Goal: Task Accomplishment & Management: Use online tool/utility

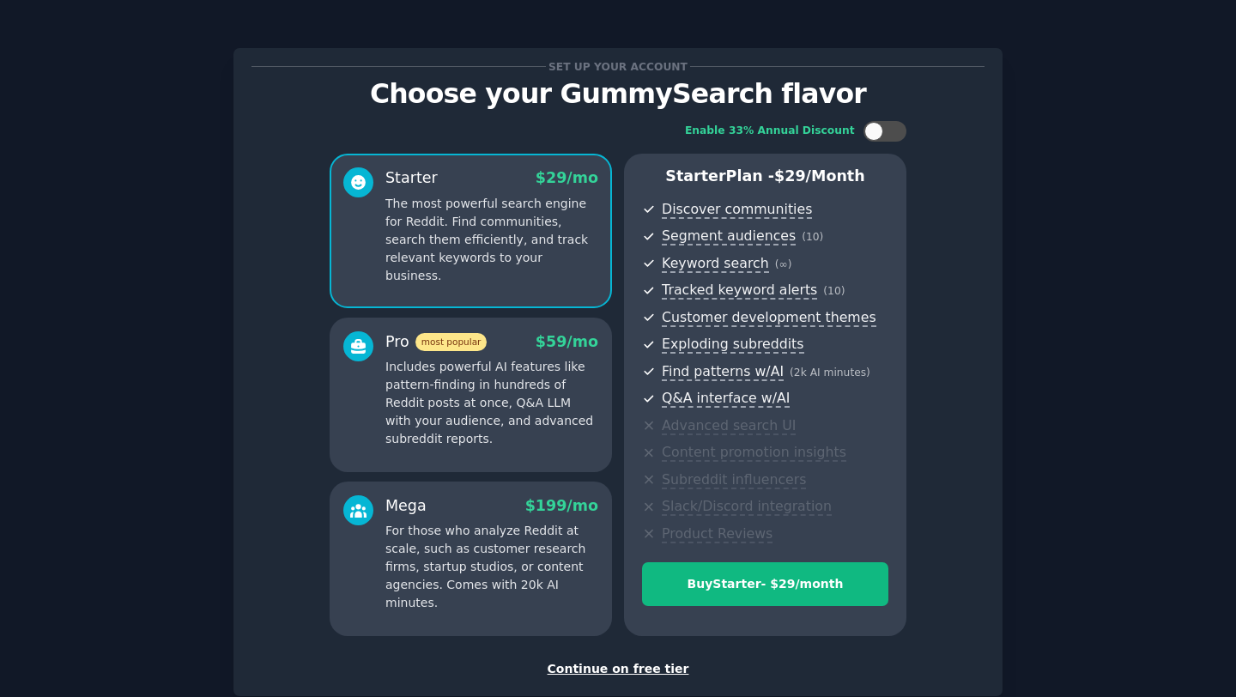
click at [348, 170] on span at bounding box center [358, 182] width 30 height 30
click at [491, 416] on p "Includes powerful AI features like pattern-finding in hundreds of Reddit posts …" at bounding box center [491, 403] width 213 height 90
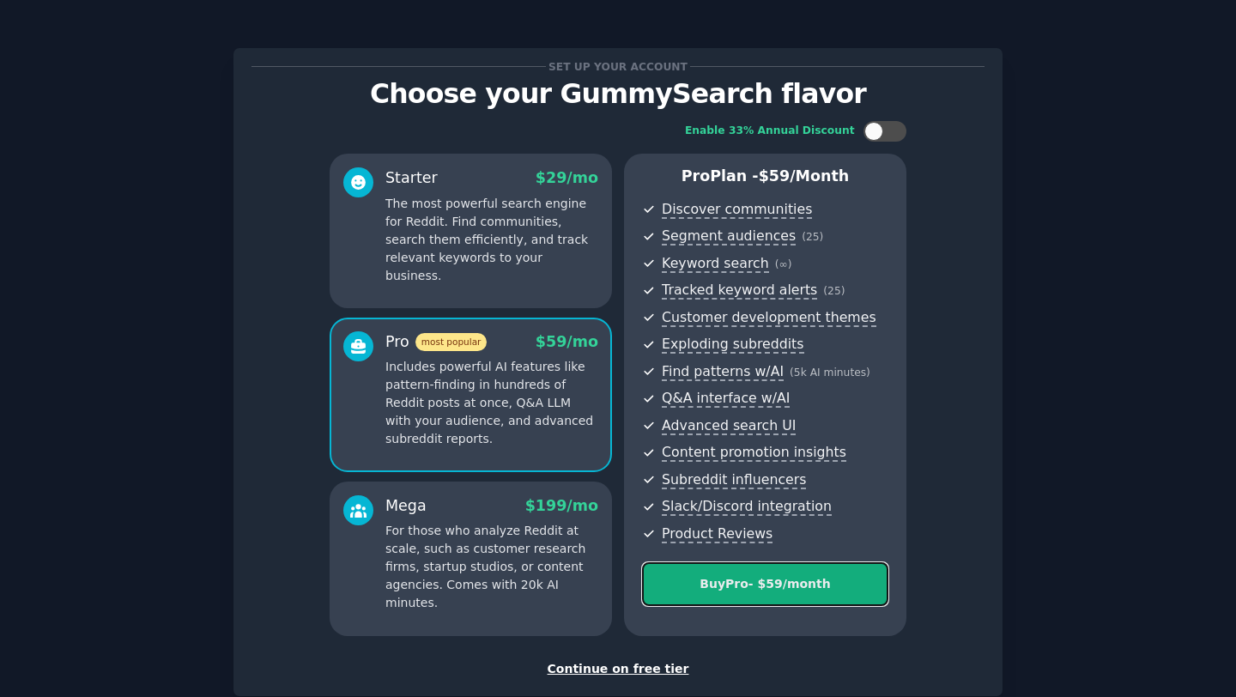
click at [802, 593] on button "Buy Pro - $ 59 /month" at bounding box center [765, 584] width 246 height 44
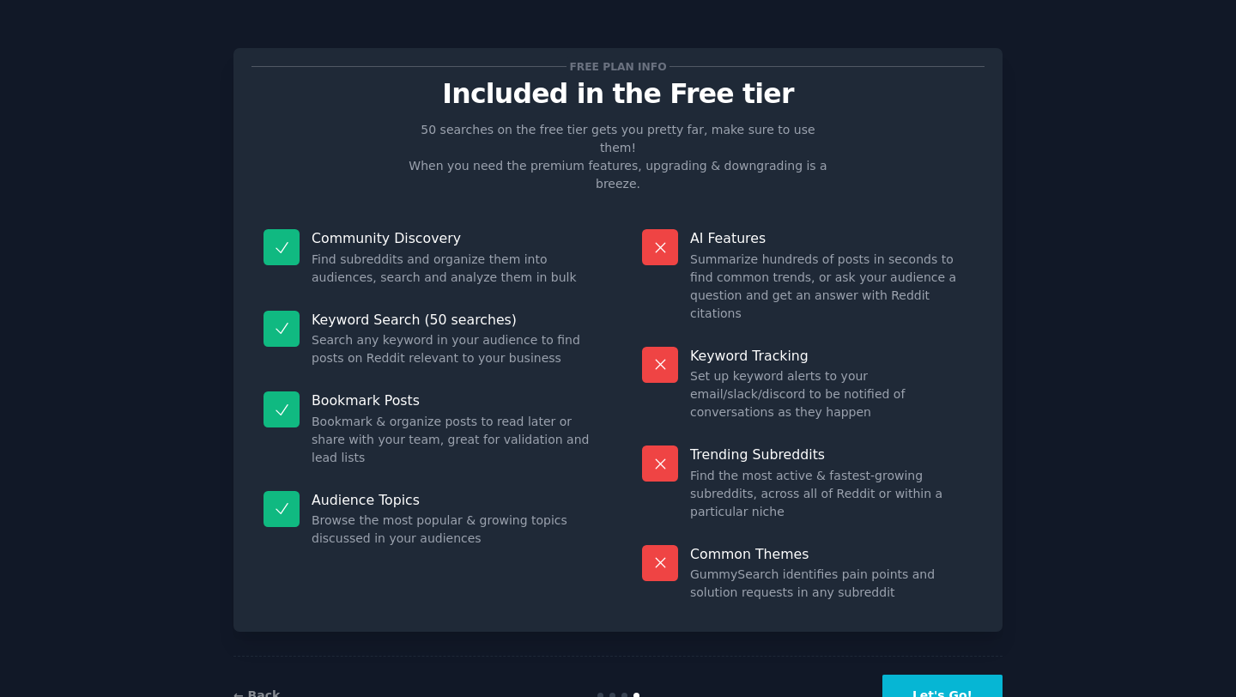
click at [981, 675] on button "Let's Go!" at bounding box center [943, 696] width 120 height 42
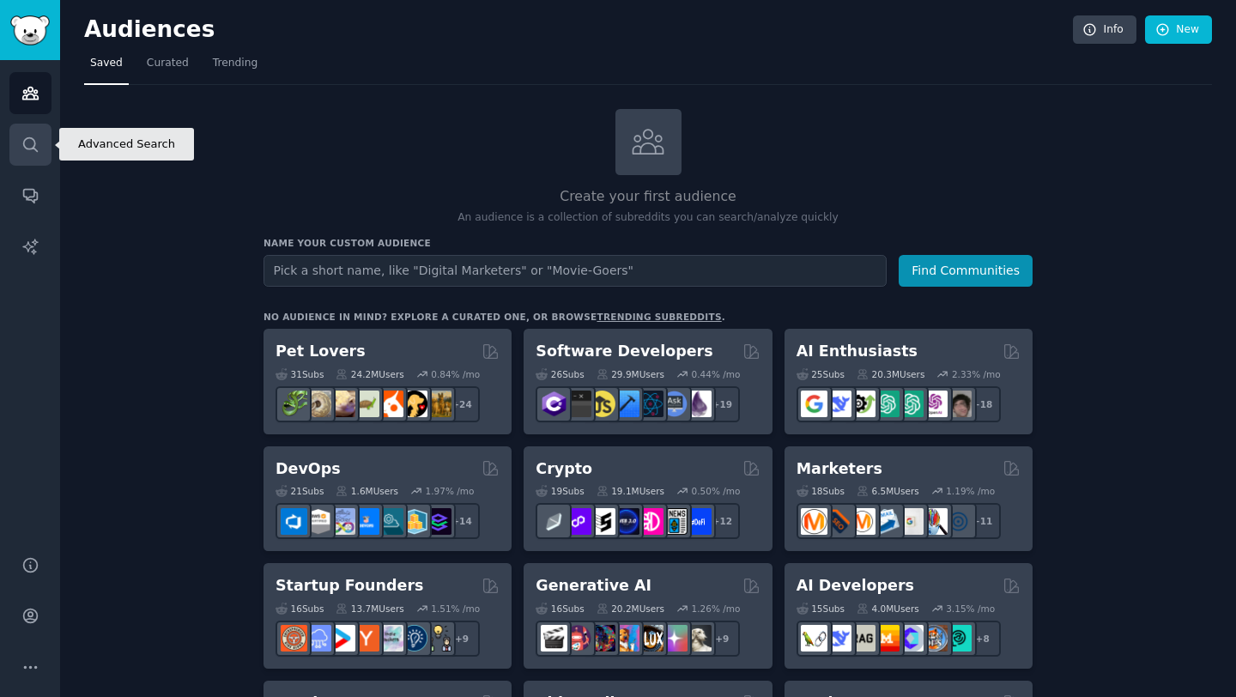
click at [10, 141] on link "Search" at bounding box center [30, 145] width 42 height 42
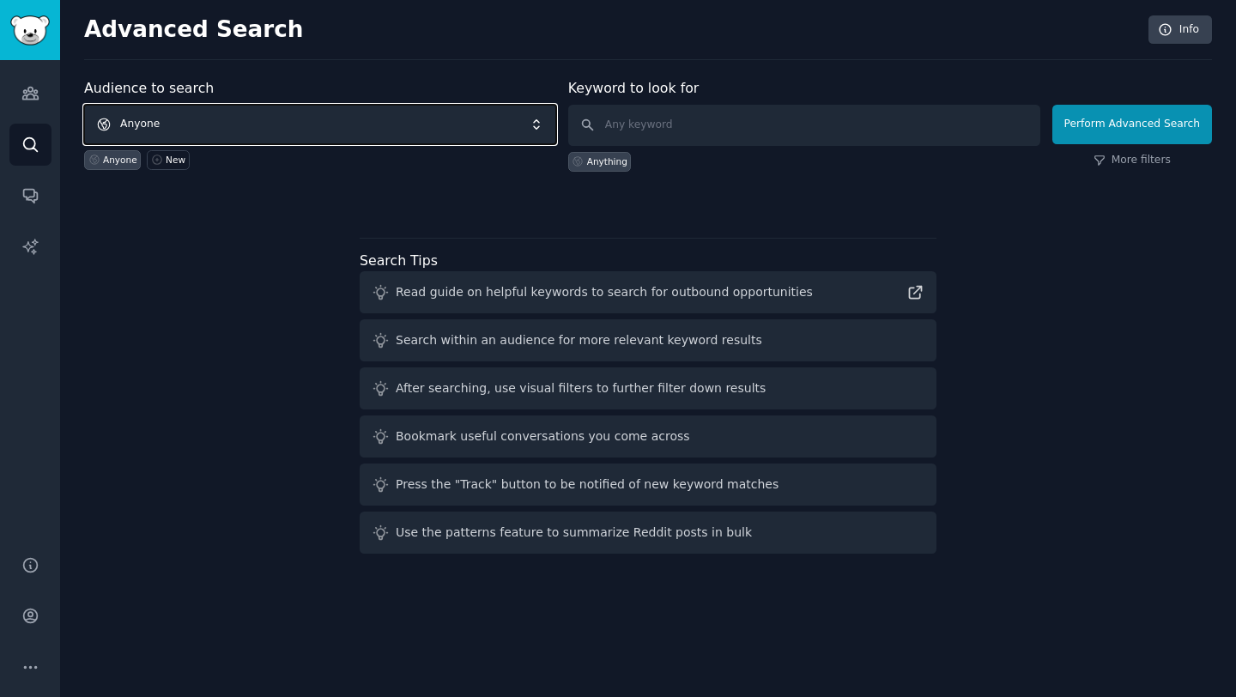
click at [190, 125] on span "Anyone" at bounding box center [320, 124] width 472 height 39
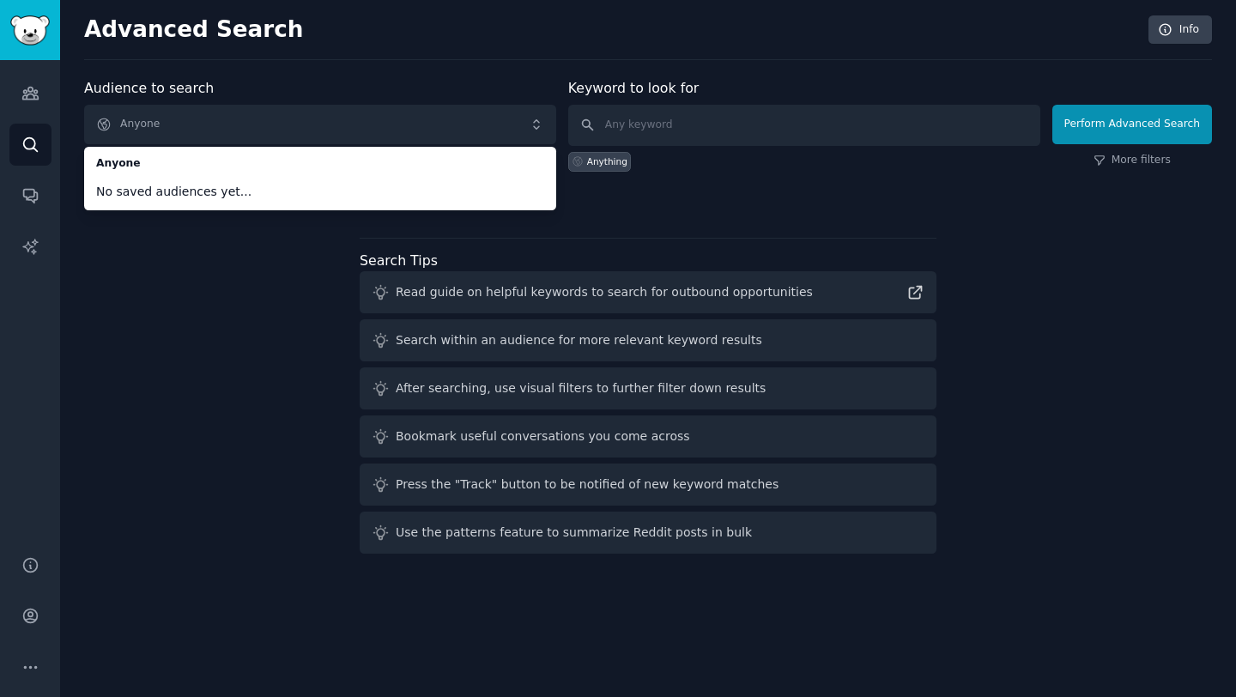
click at [215, 296] on div "Audience to search Anyone Anyone No saved audiences yet... Anyone New Keyword t…" at bounding box center [648, 319] width 1128 height 482
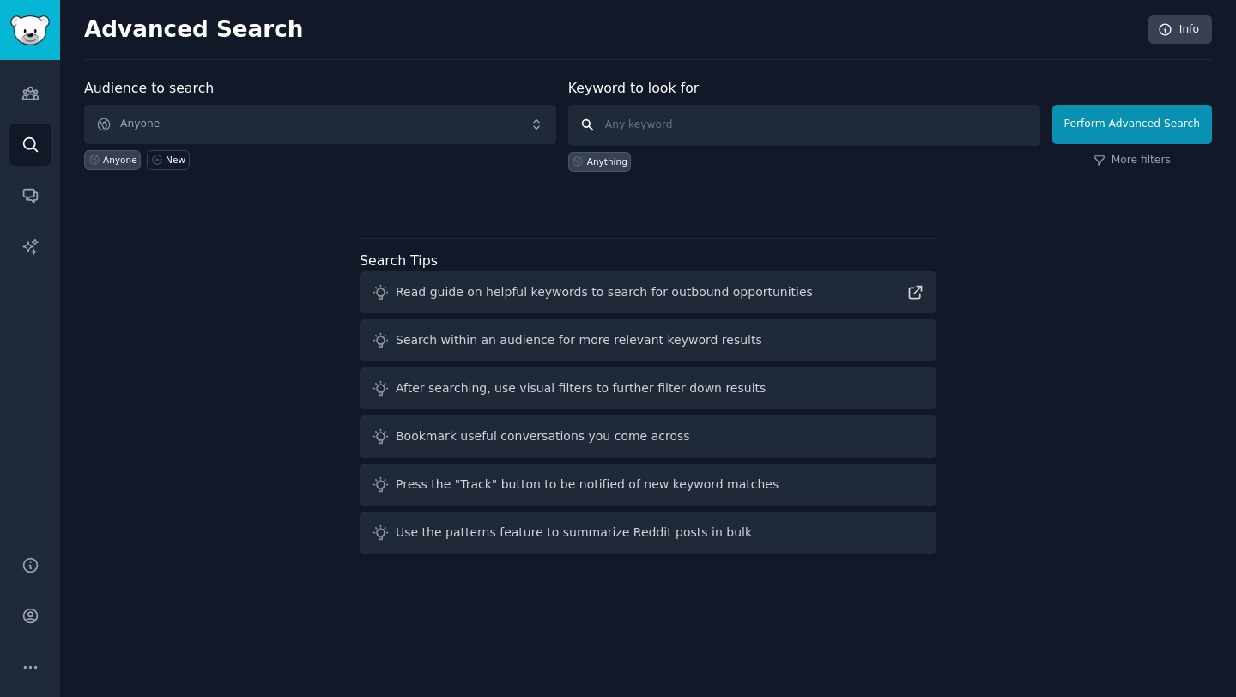
click at [708, 123] on input "text" at bounding box center [804, 125] width 472 height 41
type input "ц"
type input "о"
click at [737, 124] on input "contractor quote bid homeimprovement" at bounding box center [804, 125] width 472 height 41
type input "contractor quote bid home improvement"
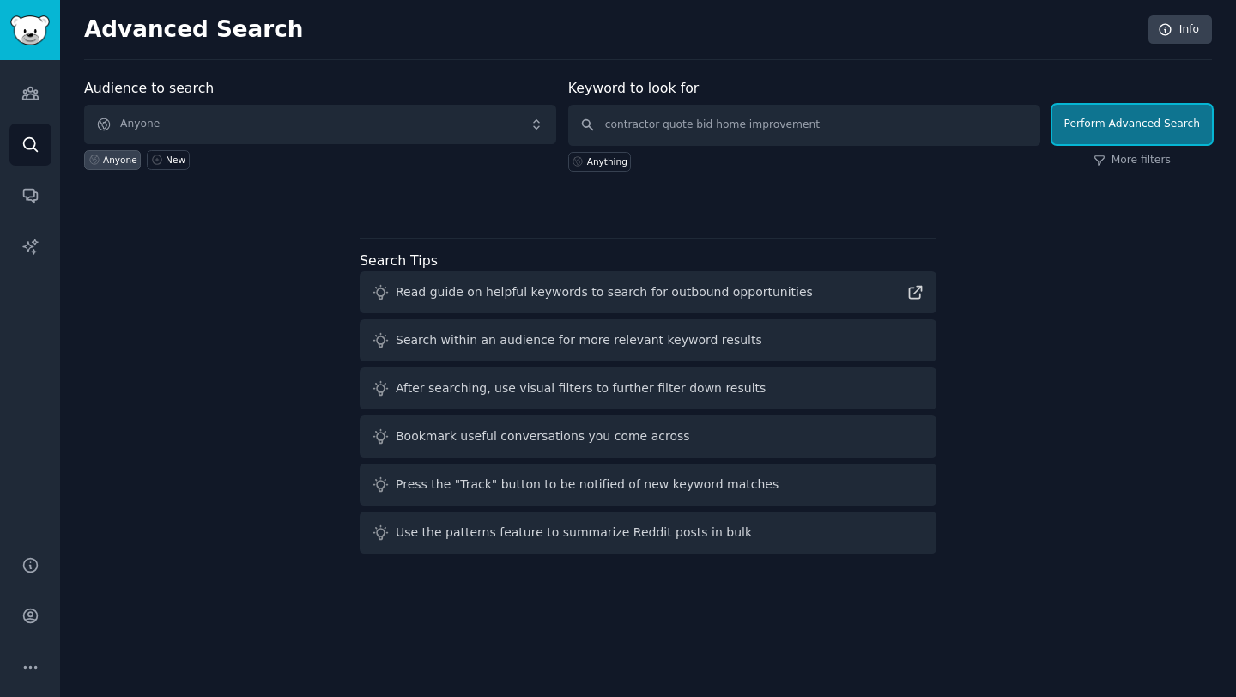
click at [1137, 127] on button "Perform Advanced Search" at bounding box center [1133, 124] width 160 height 39
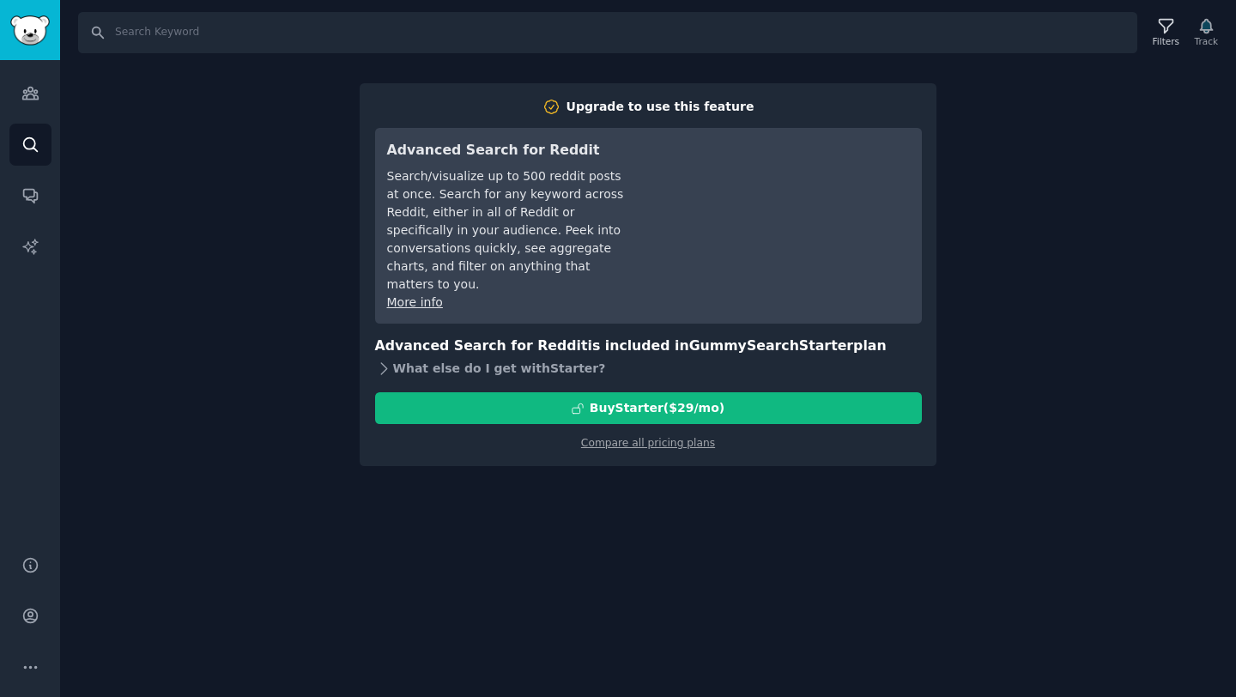
click at [400, 356] on div "What else do I get with Starter ?" at bounding box center [648, 368] width 547 height 24
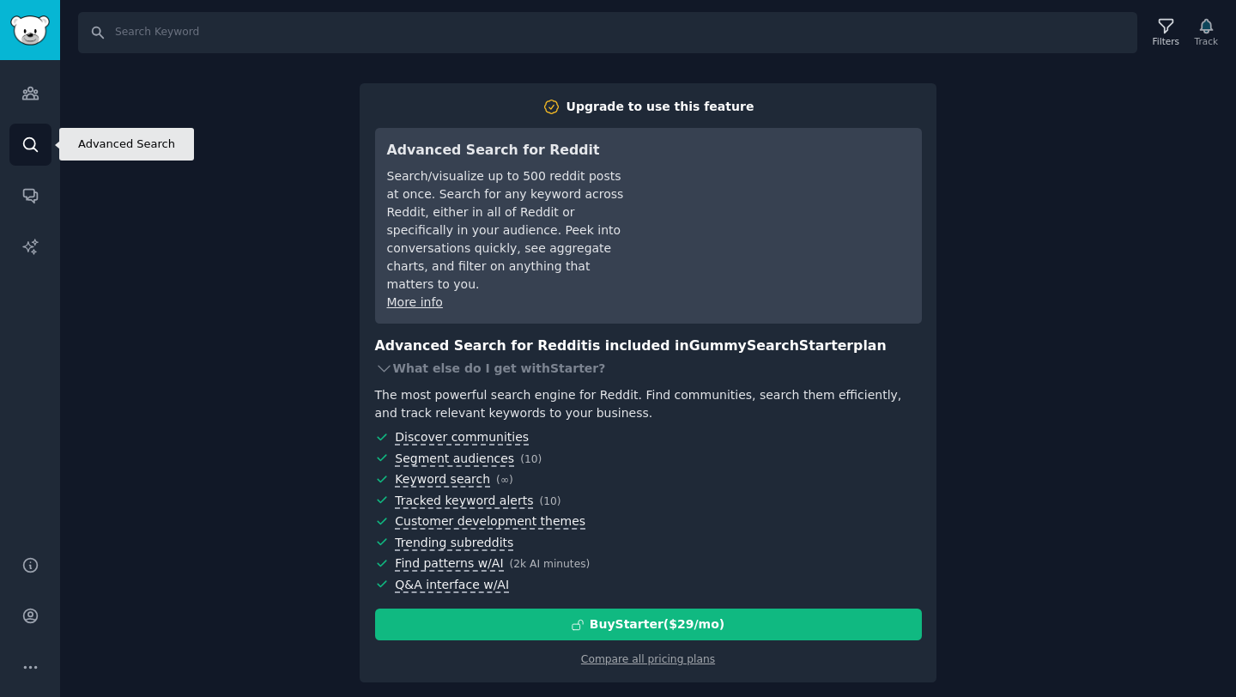
click at [21, 127] on link "Search" at bounding box center [30, 145] width 42 height 42
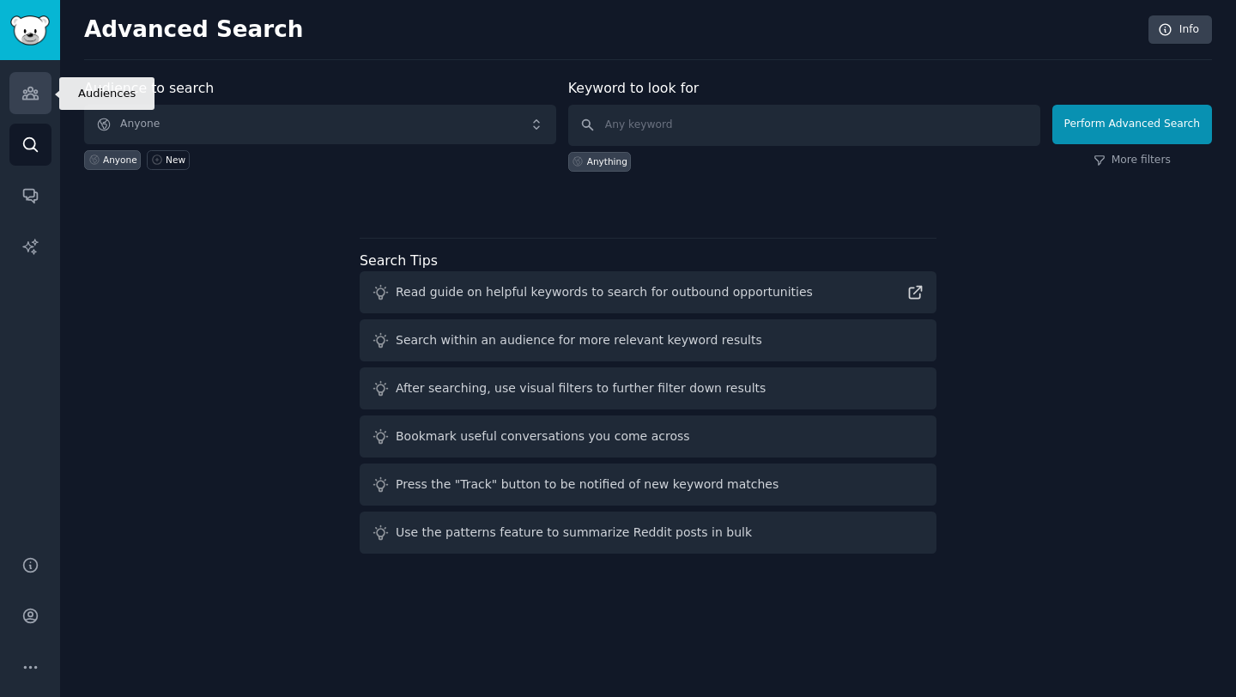
click at [20, 87] on link "Audiences" at bounding box center [30, 93] width 42 height 42
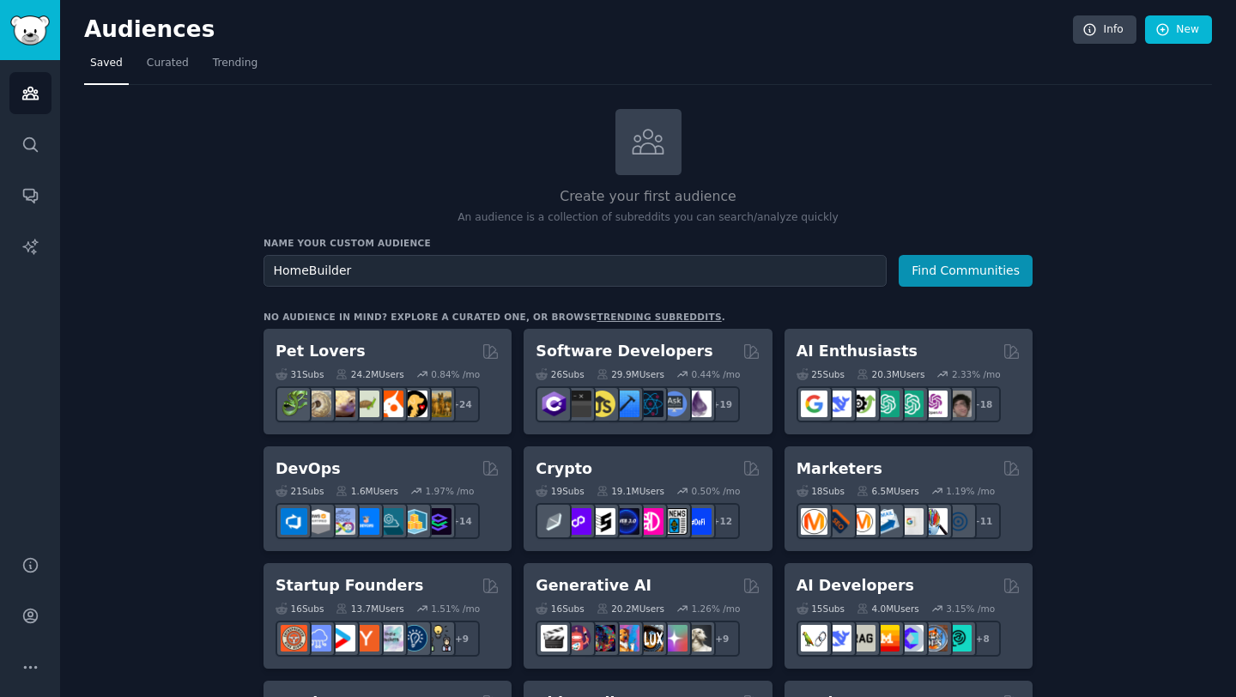
type input "HomeBuilders"
type input "Home Owner Developers"
click at [987, 269] on button "Find Communities" at bounding box center [966, 271] width 134 height 32
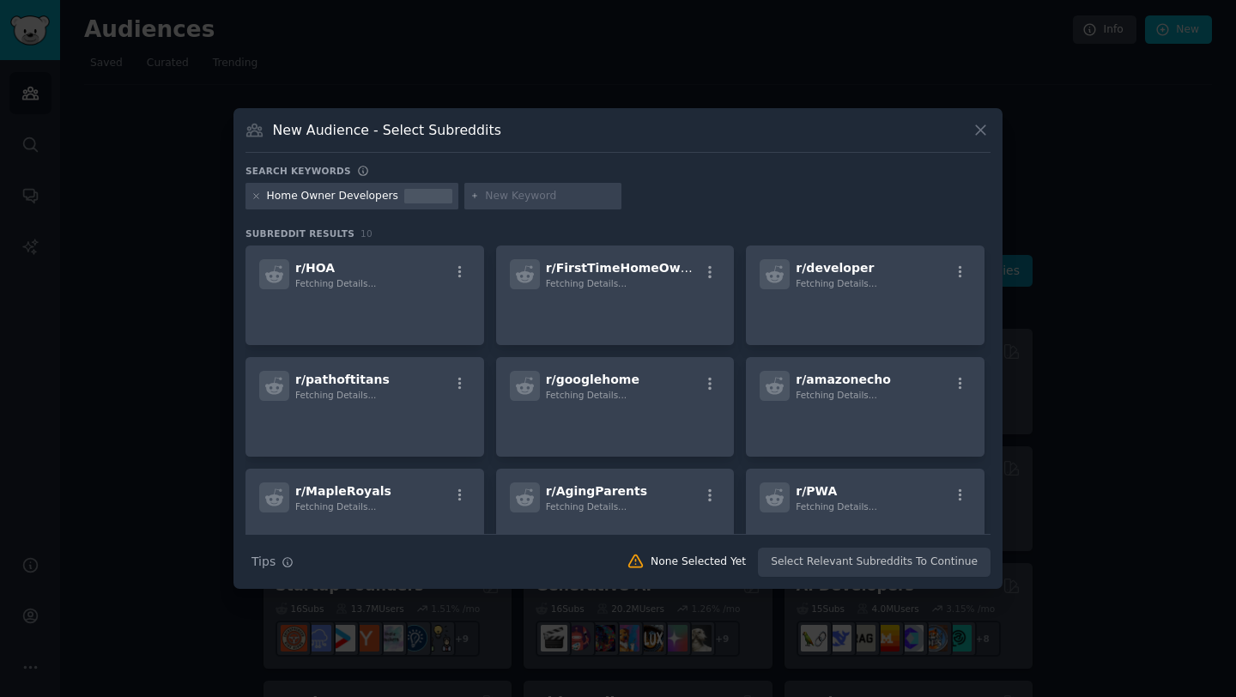
click at [329, 194] on div "Home Owner Developers" at bounding box center [332, 196] width 131 height 15
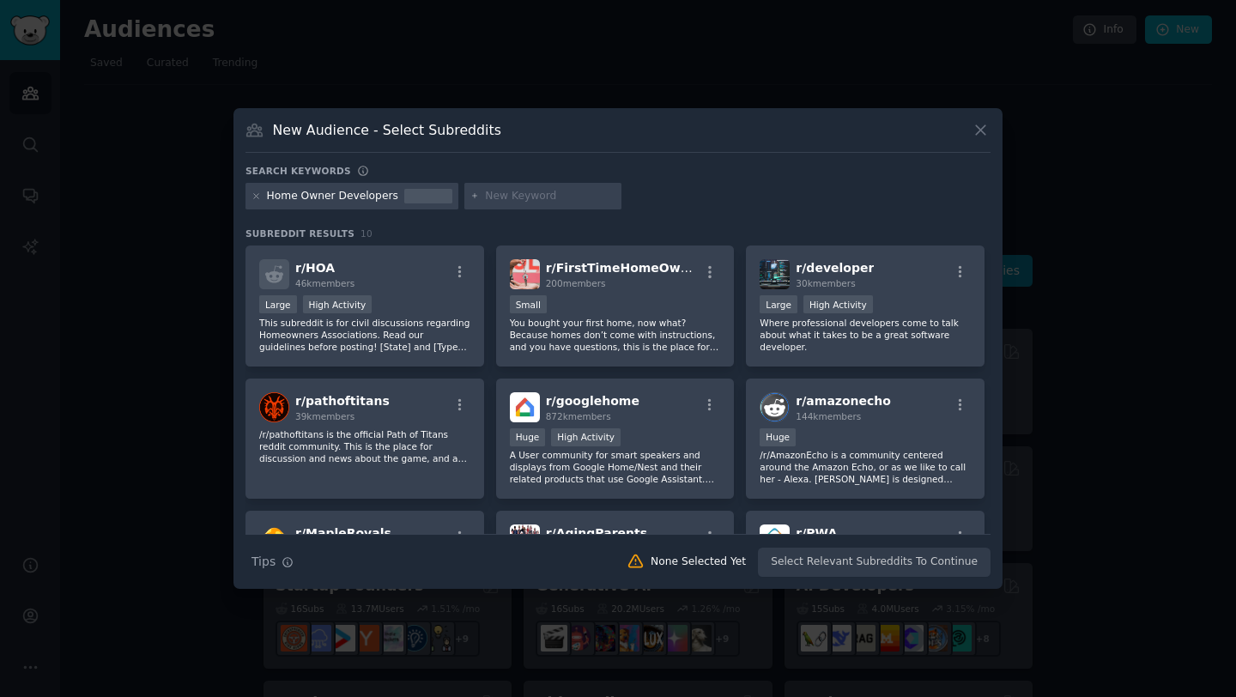
click at [262, 197] on div "Home Owner Developers" at bounding box center [352, 196] width 213 height 27
click at [258, 196] on icon at bounding box center [256, 195] width 9 height 9
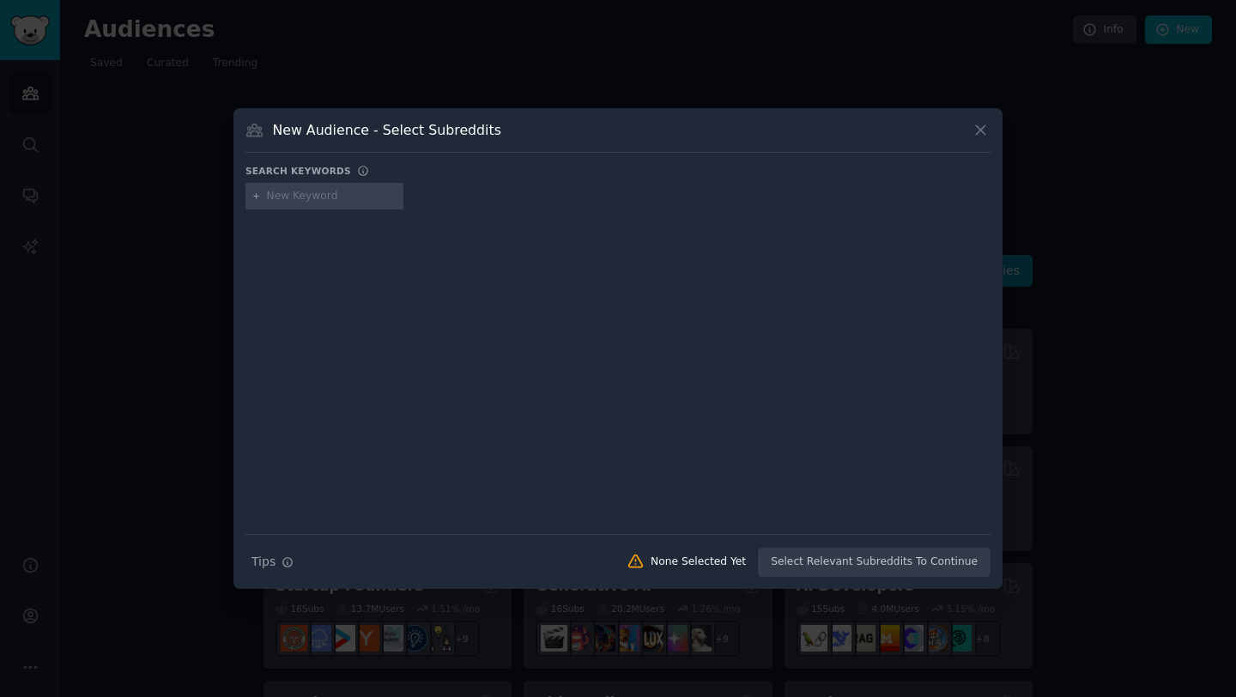
click at [301, 196] on input "text" at bounding box center [332, 196] width 130 height 15
type input "homeimprovement"
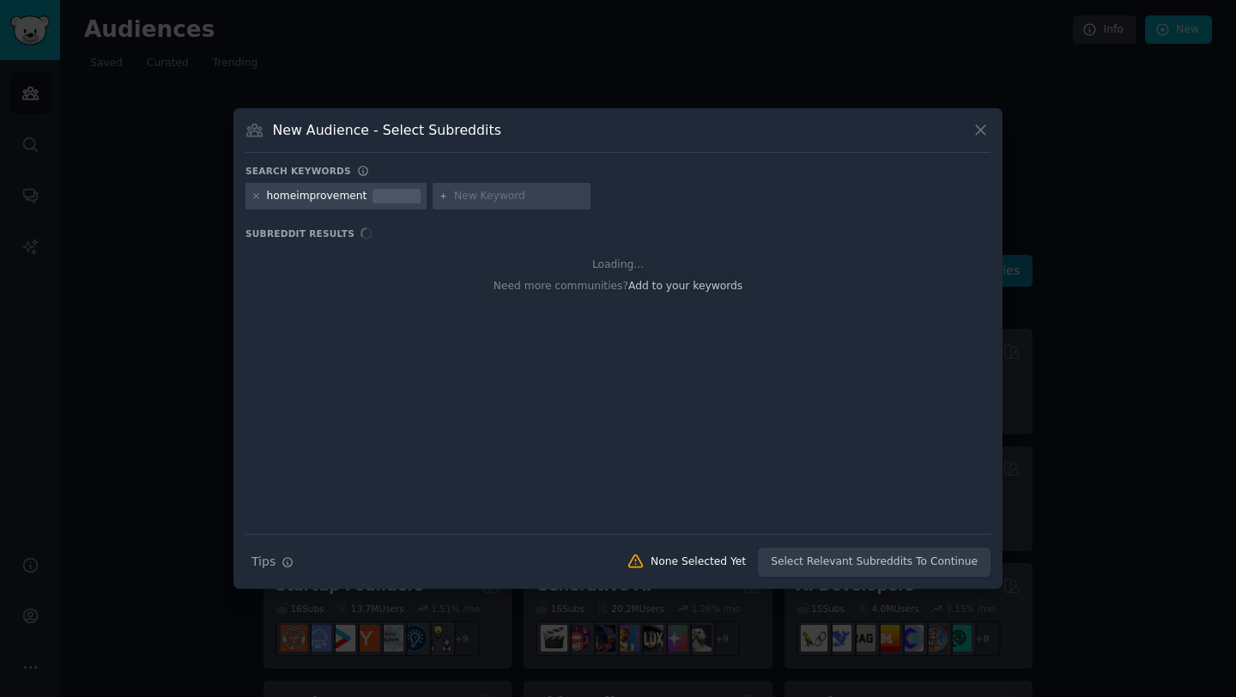
click at [293, 193] on div "homeimprovement" at bounding box center [317, 196] width 100 height 15
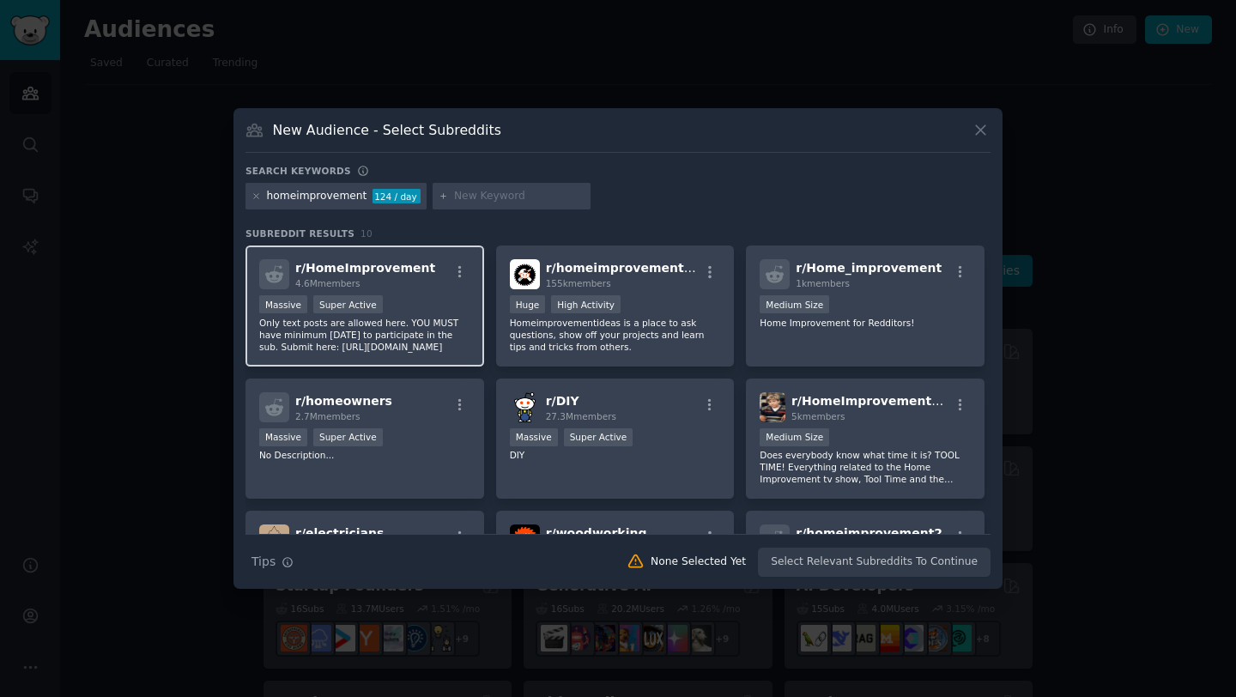
click at [406, 274] on span "r/ HomeImprovement" at bounding box center [365, 268] width 140 height 14
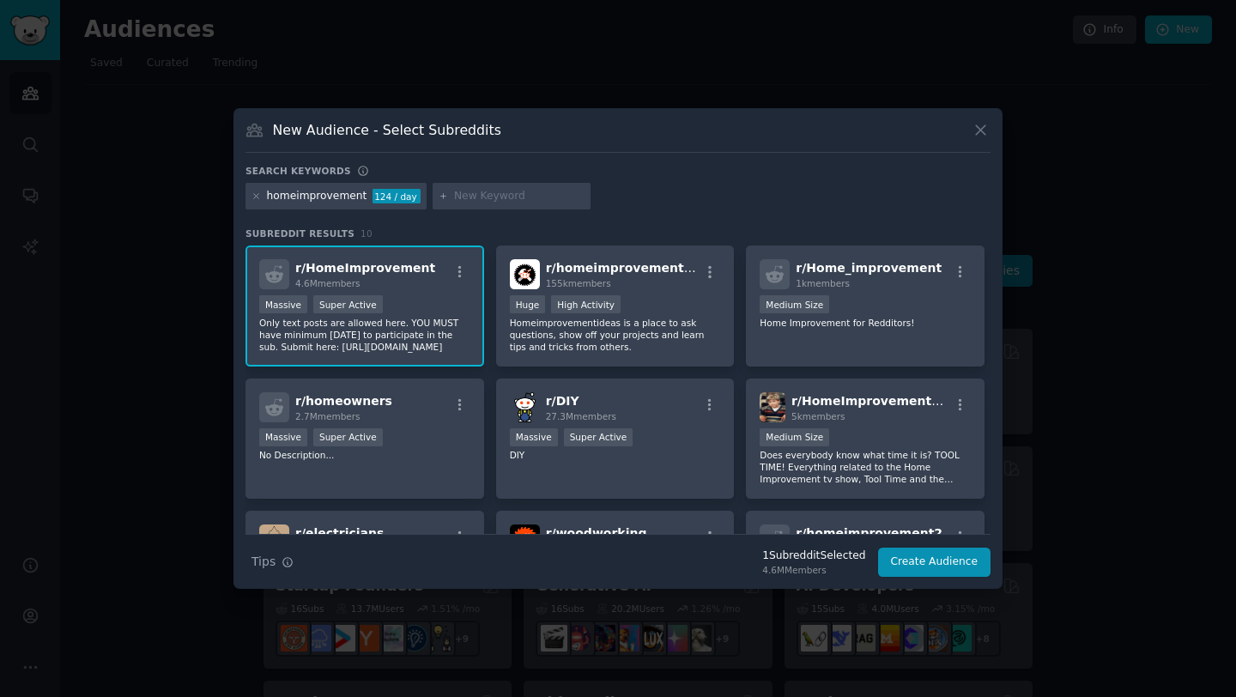
scroll to position [41, 0]
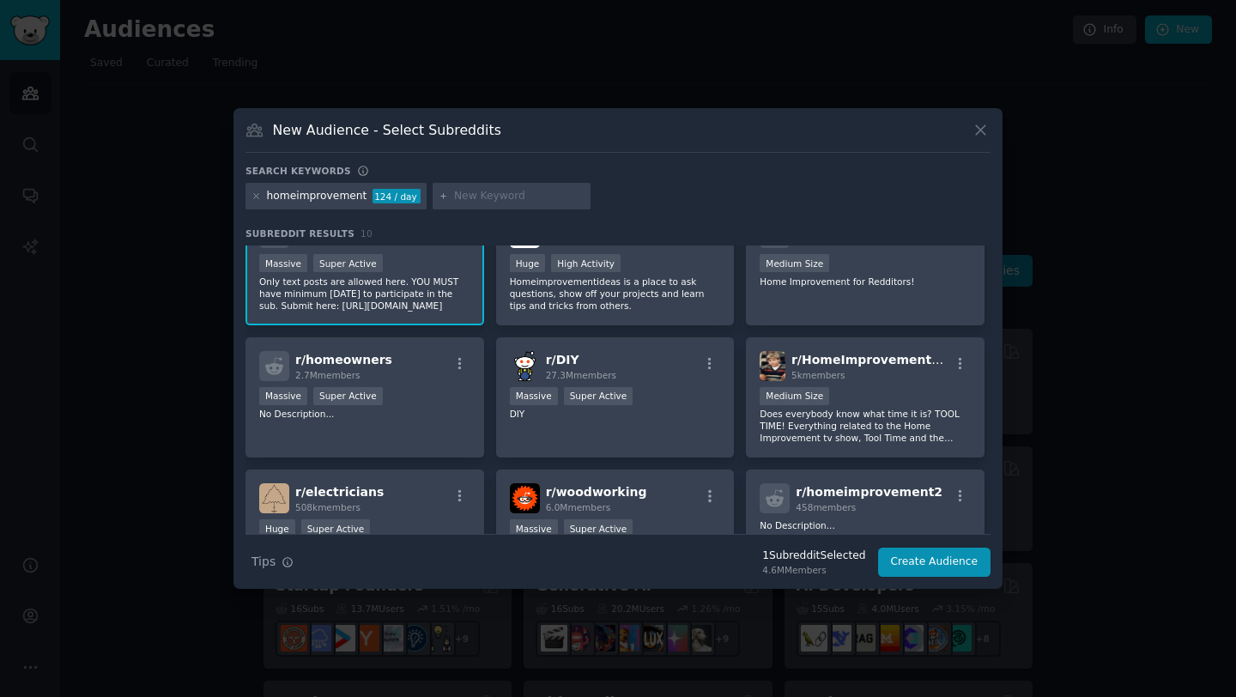
click at [322, 192] on div "homeimprovement" at bounding box center [317, 196] width 100 height 15
click at [258, 196] on icon at bounding box center [256, 195] width 9 height 9
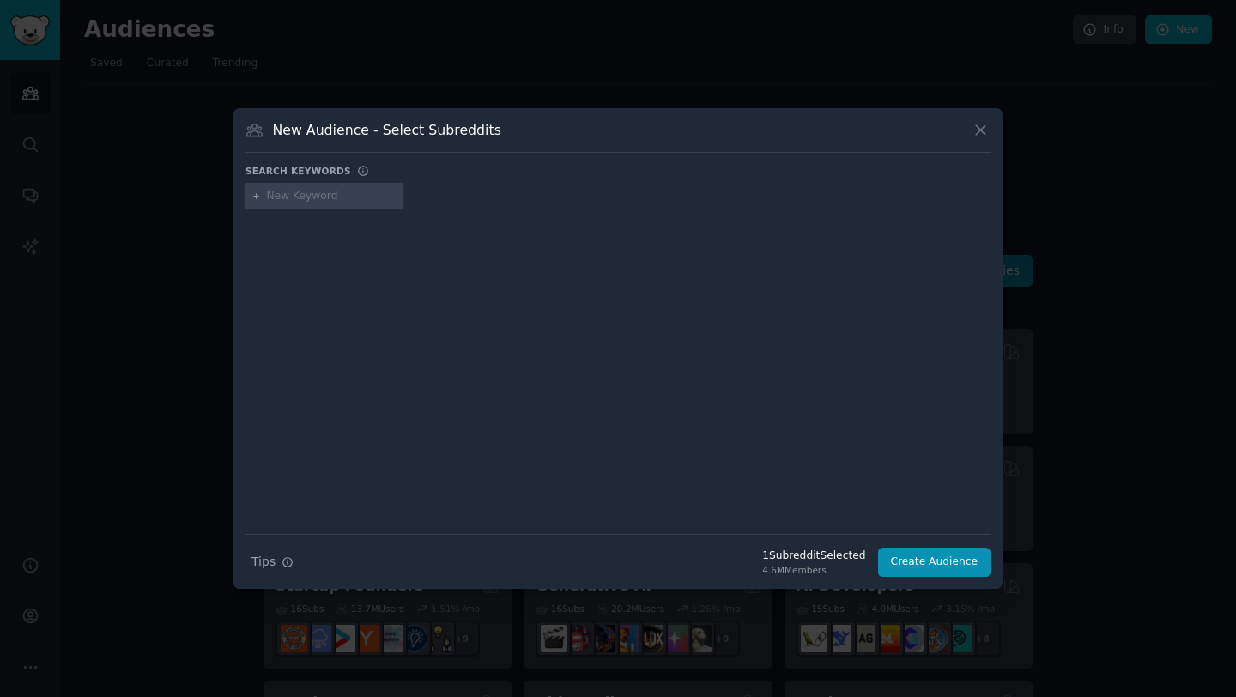
click at [287, 193] on input "text" at bounding box center [332, 196] width 130 height 15
type input "real estate"
click at [943, 562] on button "Create Audience" at bounding box center [934, 562] width 113 height 29
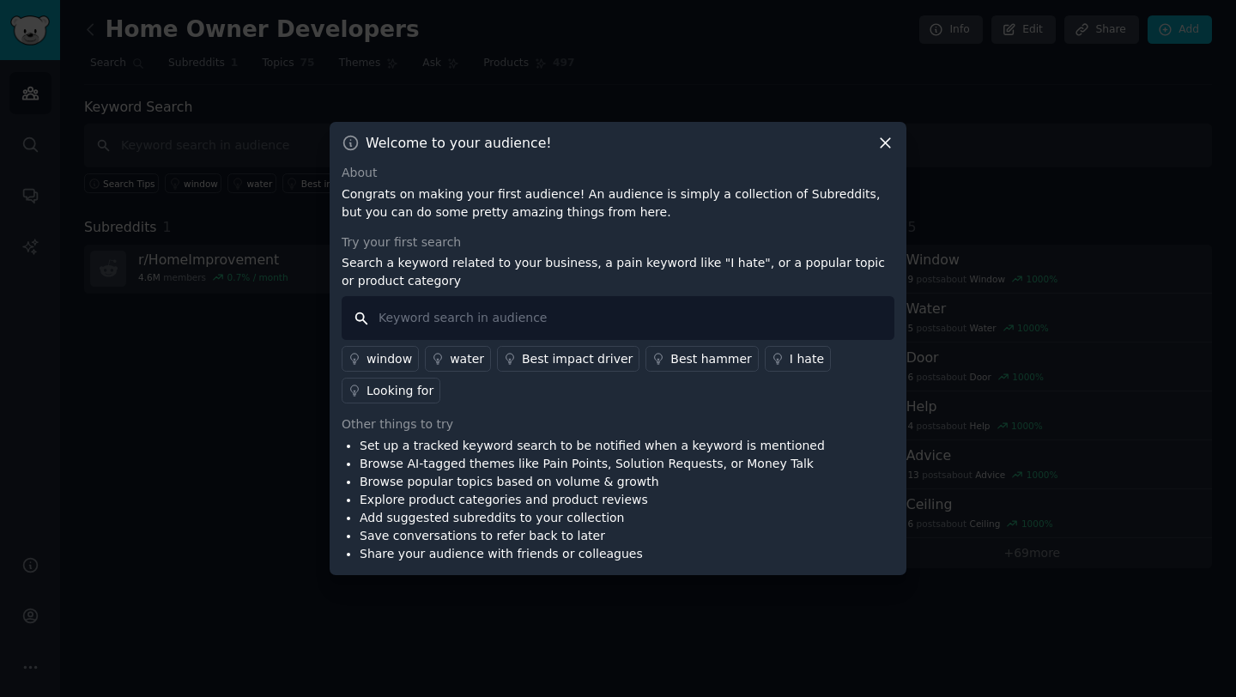
click at [499, 324] on input "text" at bounding box center [618, 318] width 553 height 44
type input "contractor quote bid"
click at [549, 313] on input "contractor quote bid" at bounding box center [618, 318] width 553 height 44
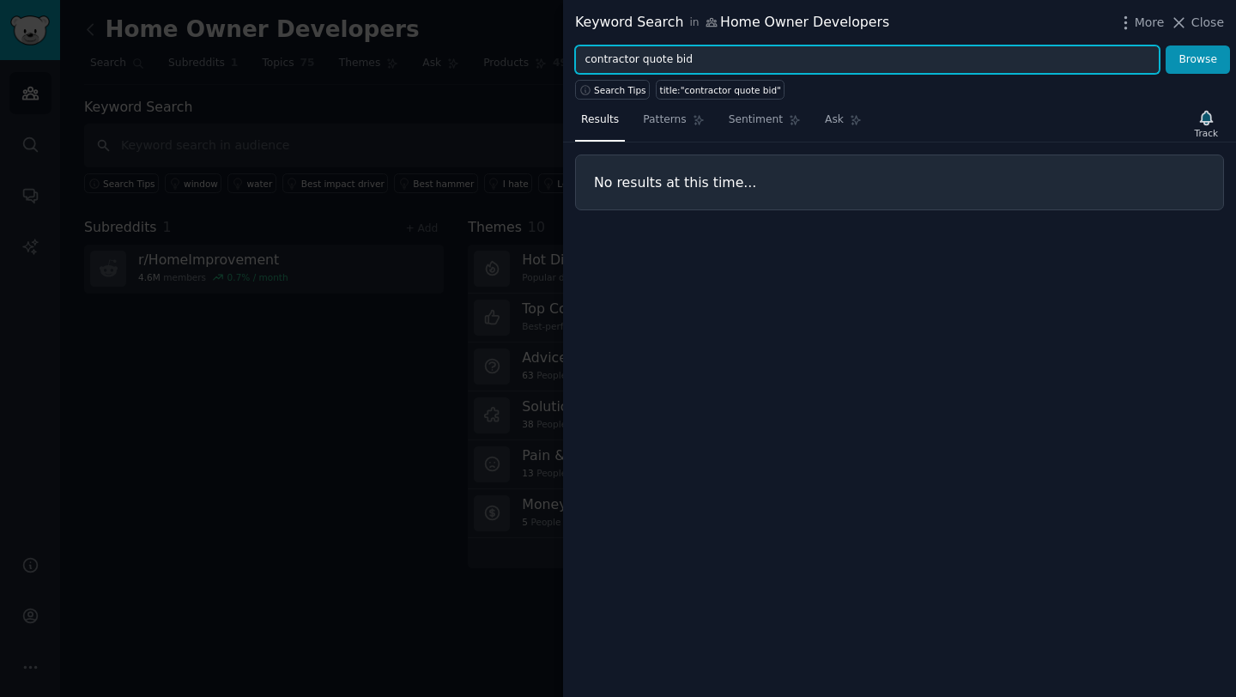
click at [724, 50] on input "contractor quote bid" at bounding box center [867, 60] width 585 height 29
click at [637, 60] on input "contractor quote bid" at bounding box center [867, 60] width 585 height 29
type input "u"
type input "quote"
click at [1166, 46] on button "Browse" at bounding box center [1198, 60] width 64 height 29
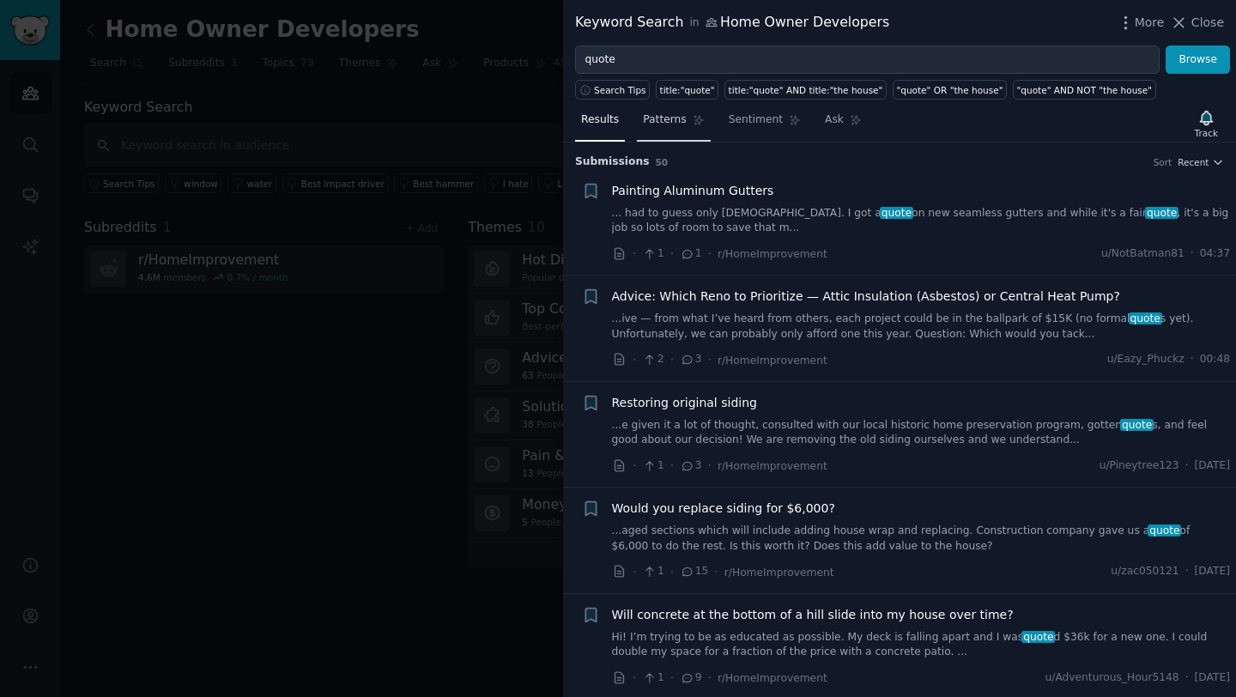
click at [684, 122] on link "Patterns" at bounding box center [673, 123] width 73 height 35
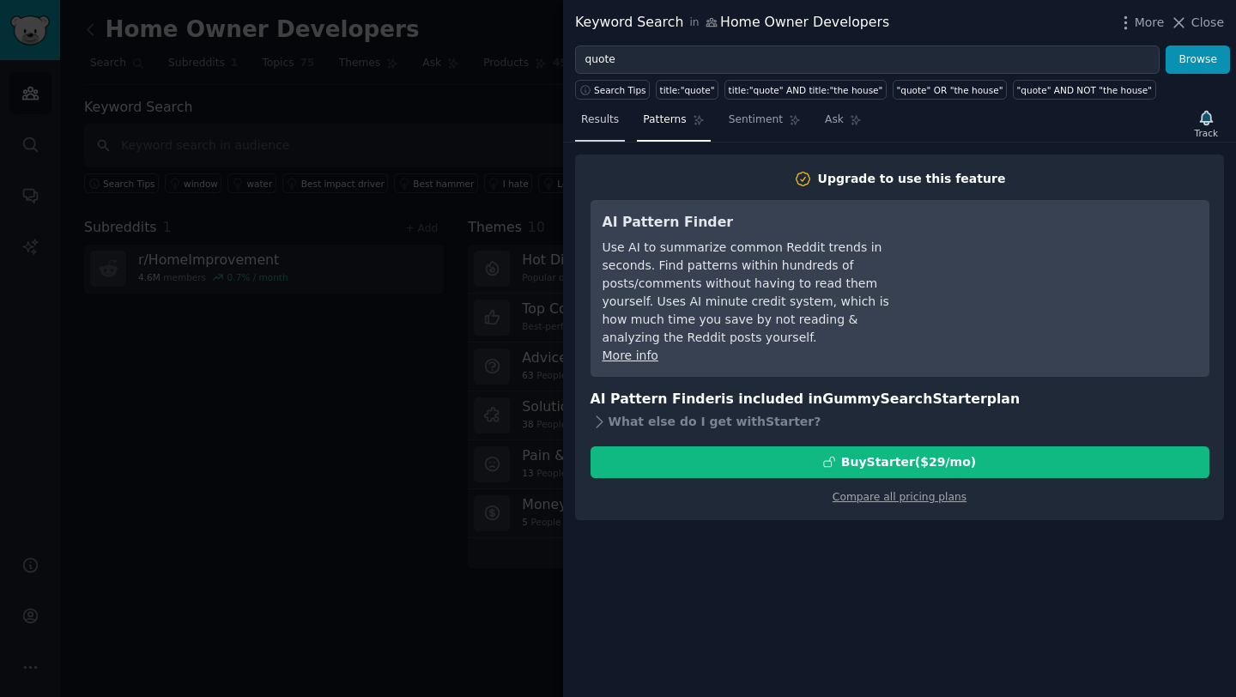
click at [592, 112] on span "Results" at bounding box center [600, 119] width 38 height 15
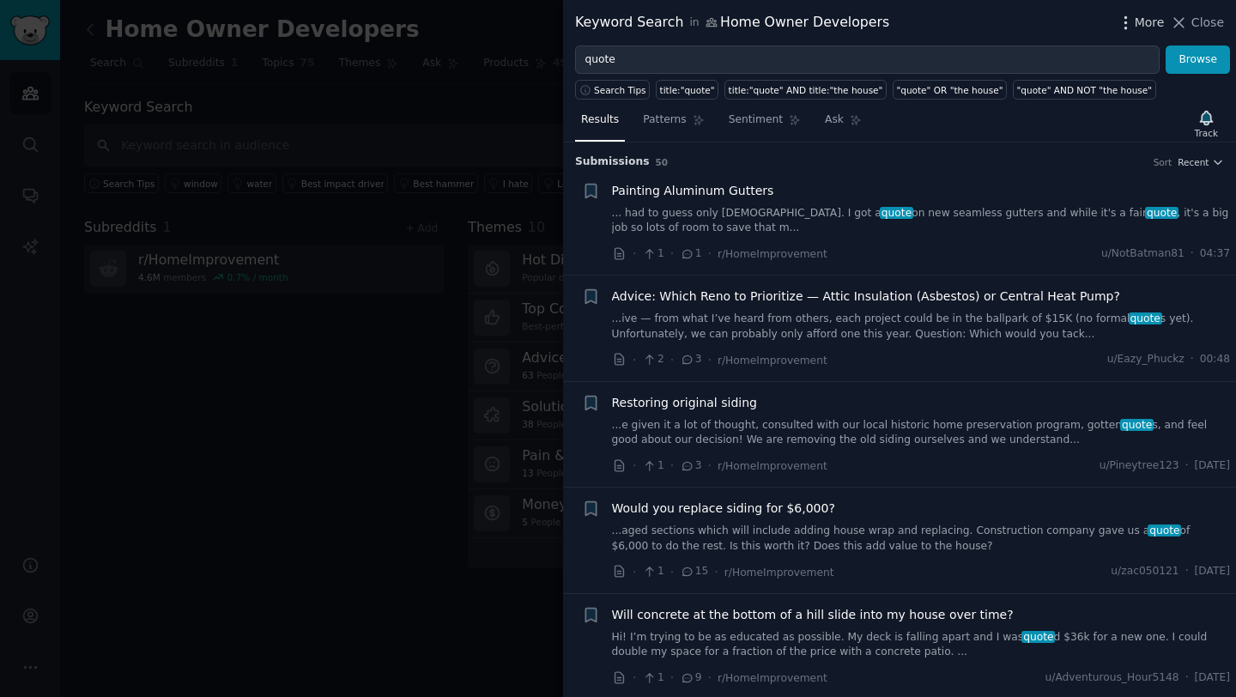
click at [1154, 25] on span "More" at bounding box center [1150, 23] width 30 height 18
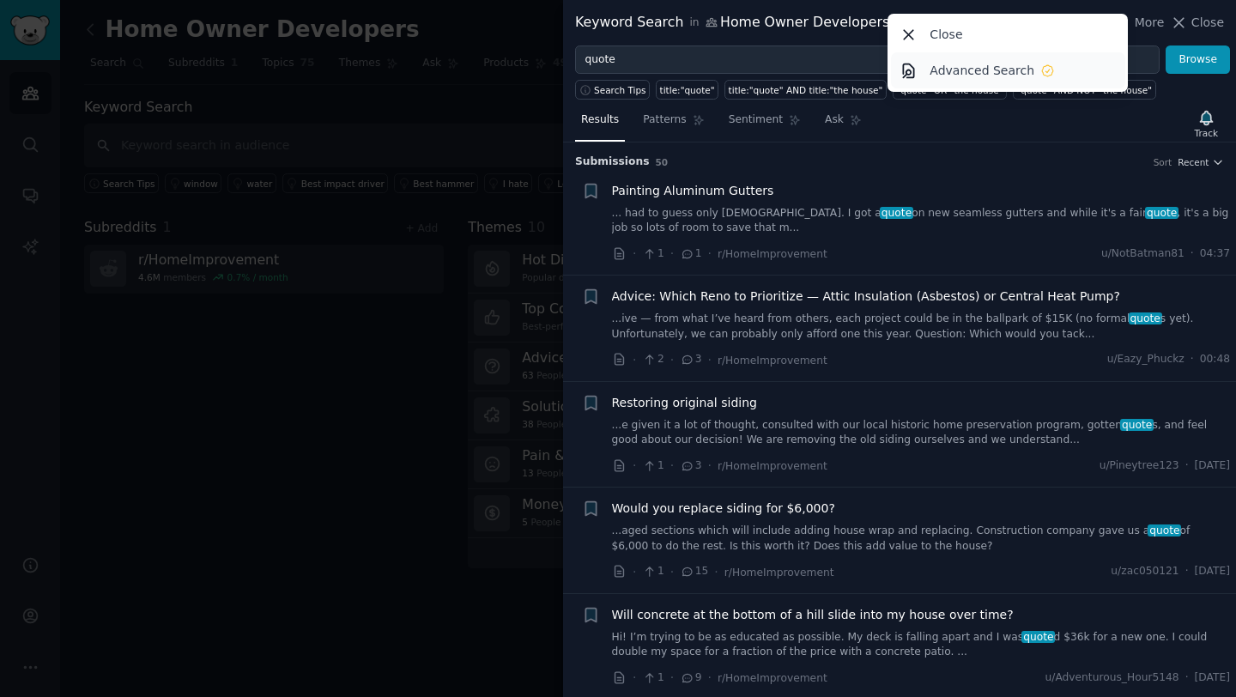
click at [998, 75] on p "Advanced Search" at bounding box center [982, 71] width 105 height 18
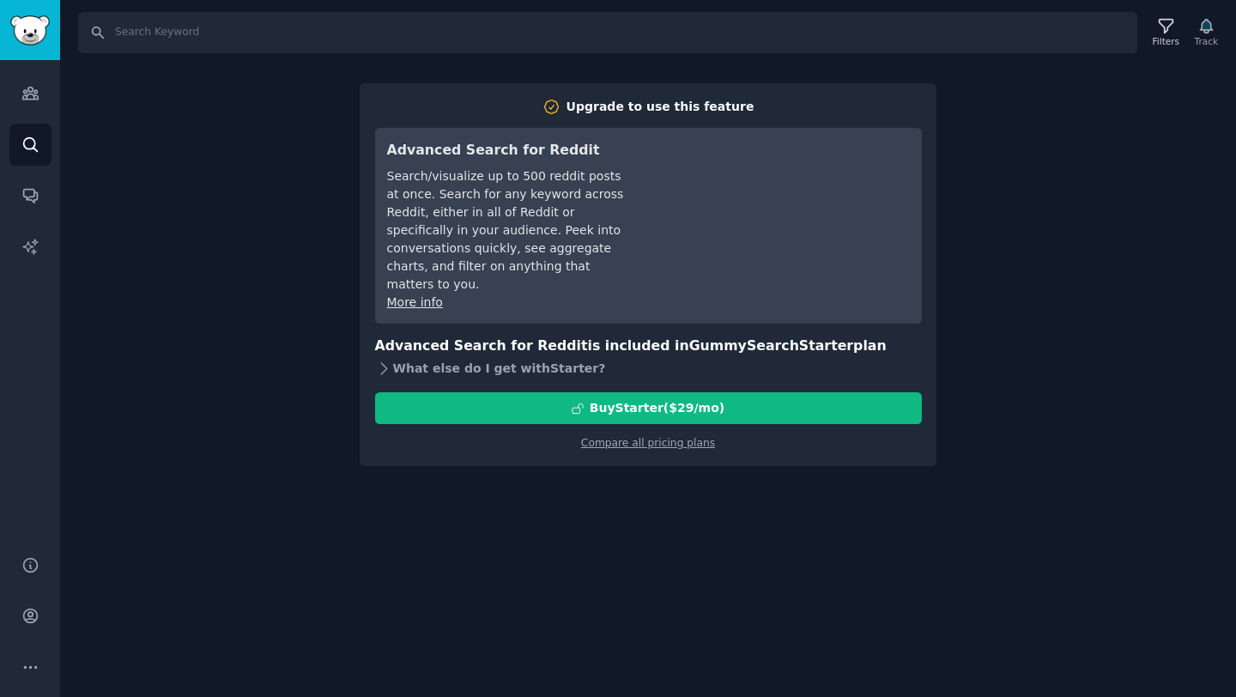
click at [387, 360] on icon at bounding box center [384, 369] width 18 height 18
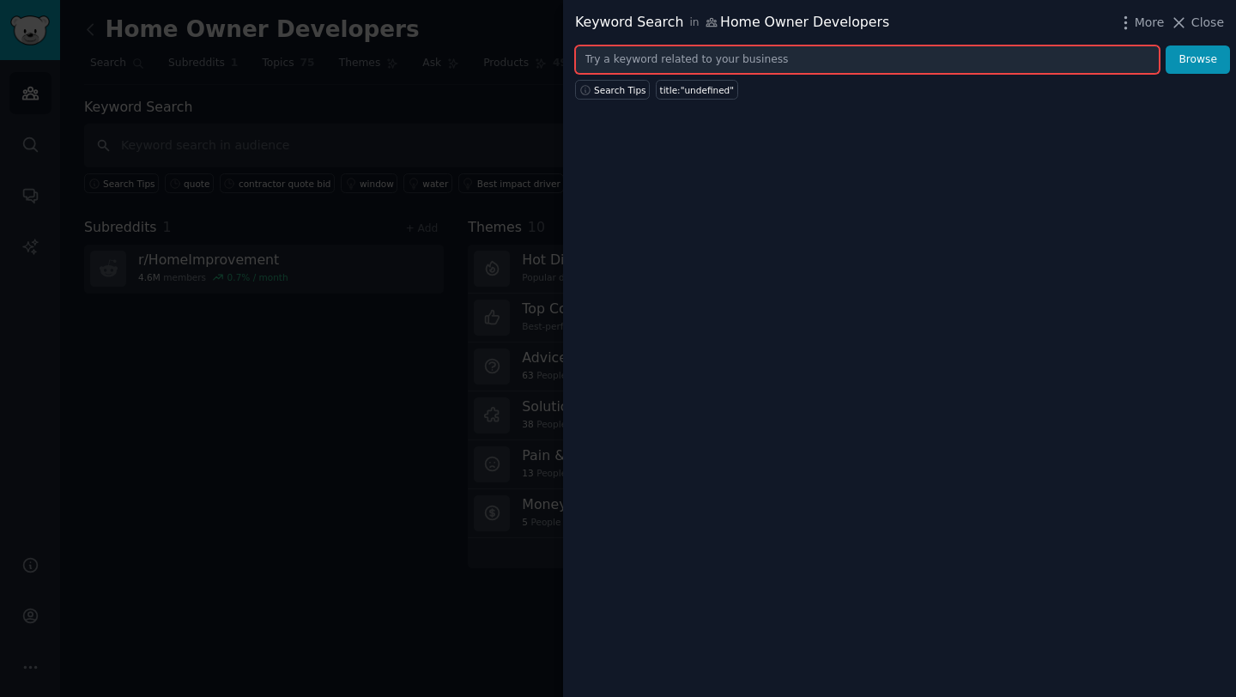
click at [681, 66] on input "text" at bounding box center [867, 60] width 585 height 29
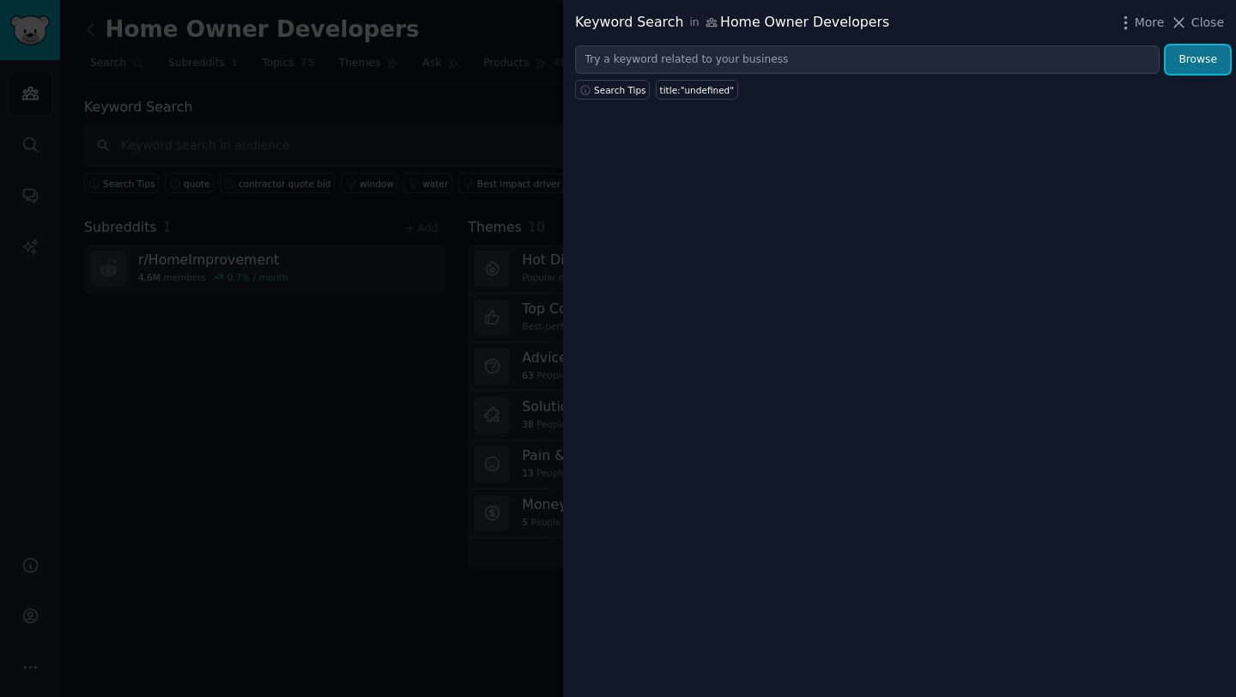
click at [1198, 46] on button "Browse" at bounding box center [1198, 60] width 64 height 29
click at [1218, 58] on button "Browse" at bounding box center [1198, 60] width 64 height 29
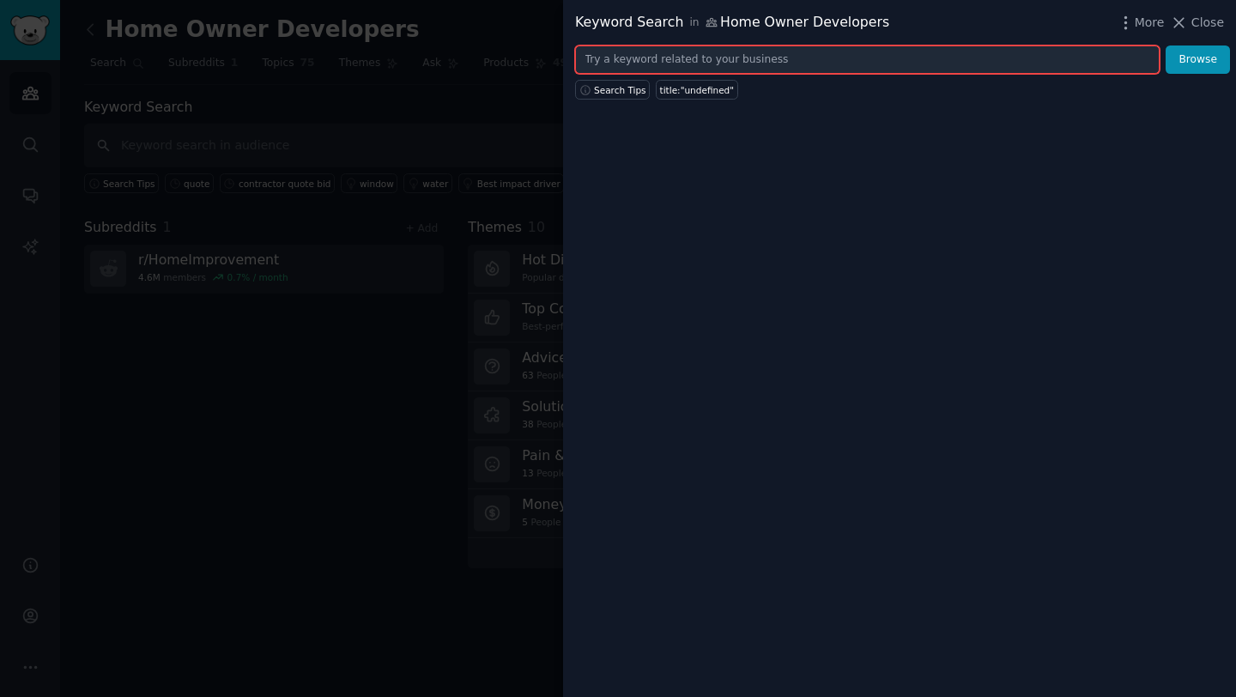
click at [1009, 64] on input "text" at bounding box center [867, 60] width 585 height 29
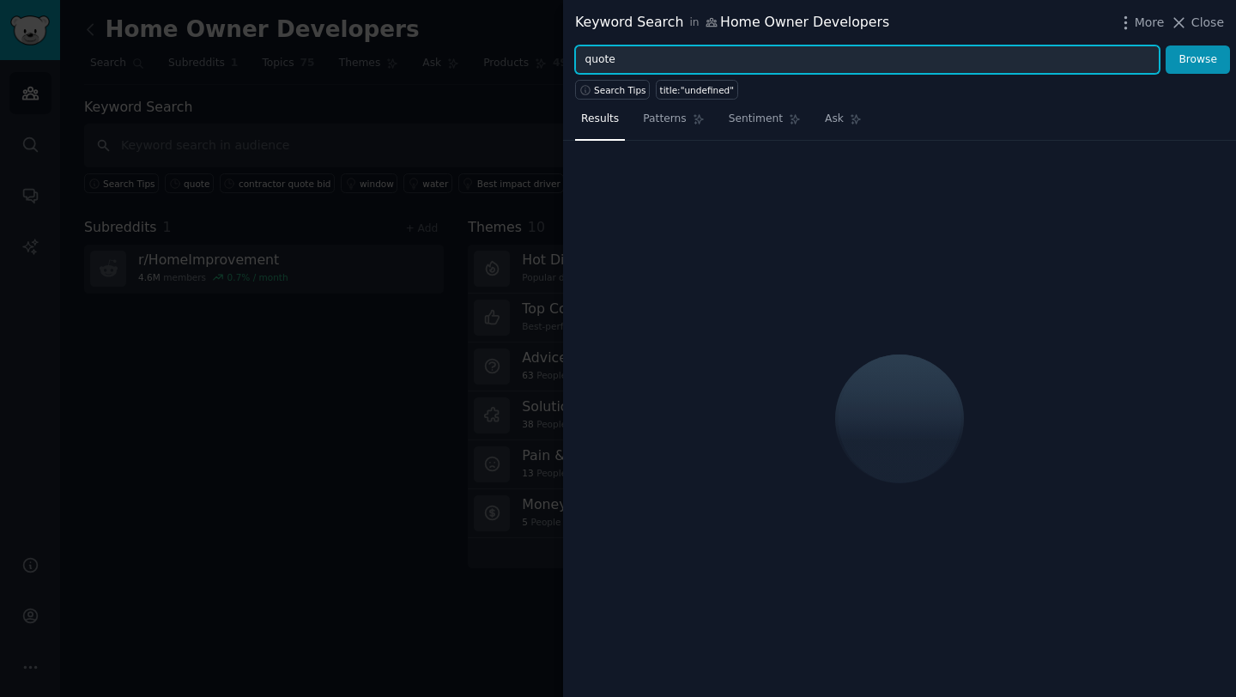
type input "quote"
click at [1166, 46] on button "Browse" at bounding box center [1198, 60] width 64 height 29
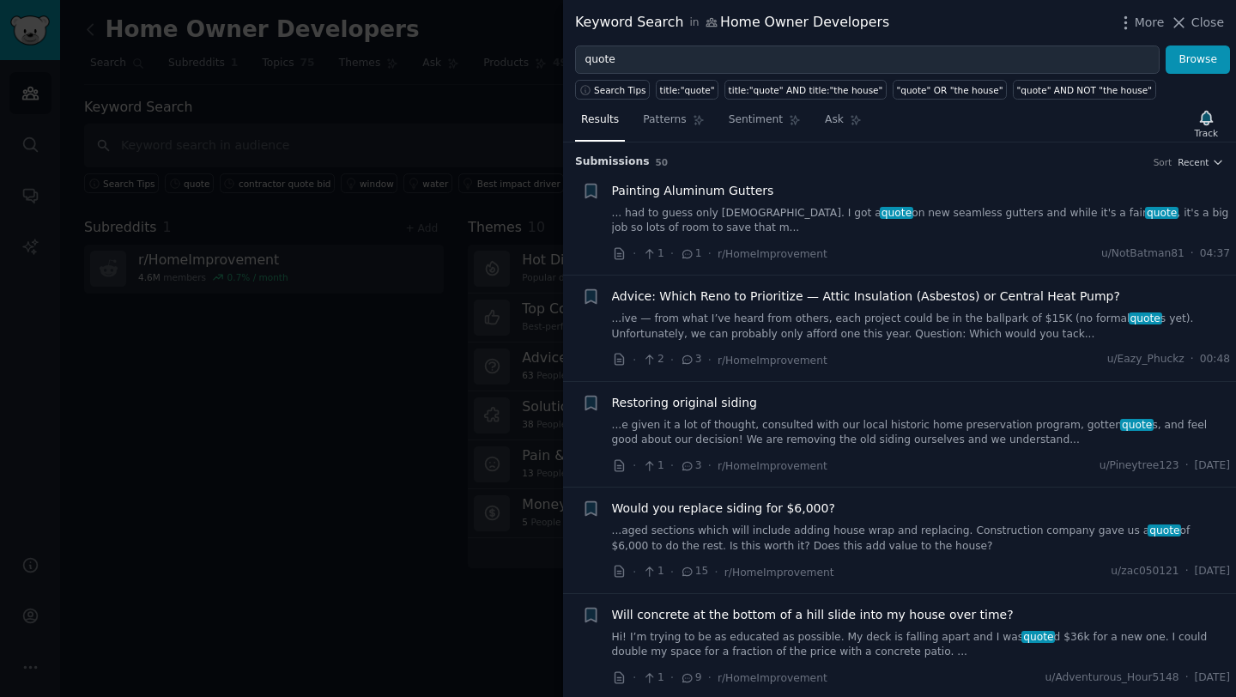
click at [399, 395] on div at bounding box center [618, 348] width 1236 height 697
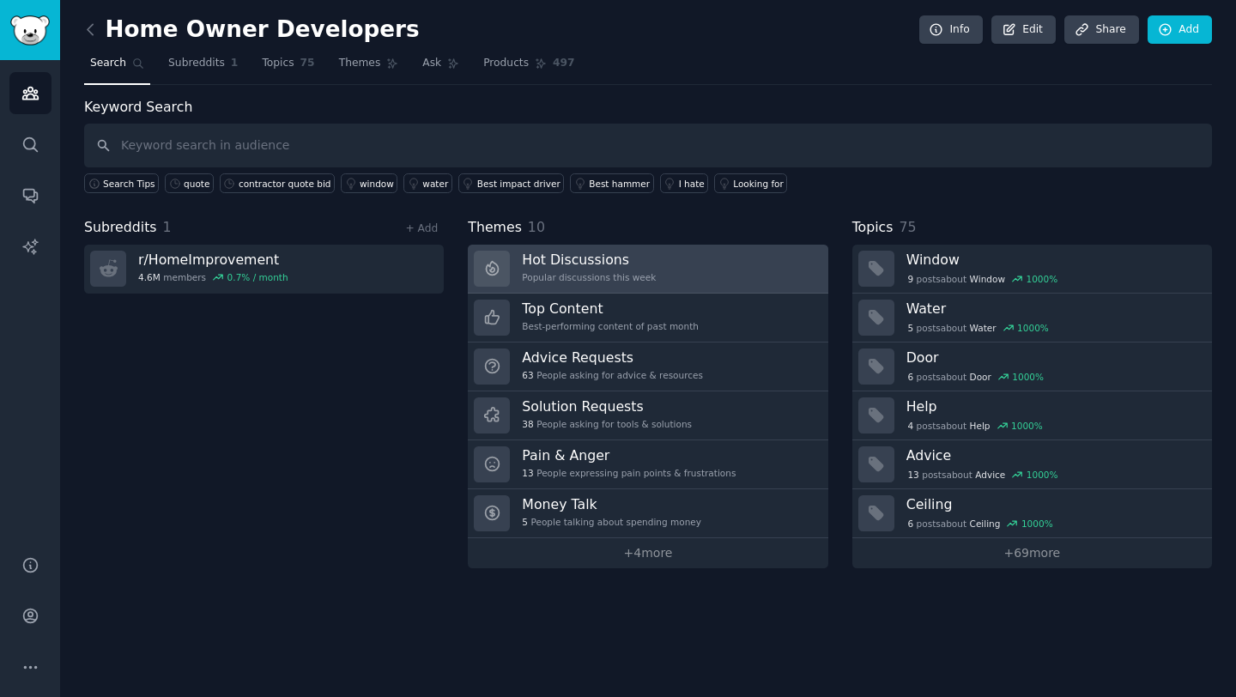
click at [558, 277] on div "Popular discussions this week" at bounding box center [589, 277] width 134 height 12
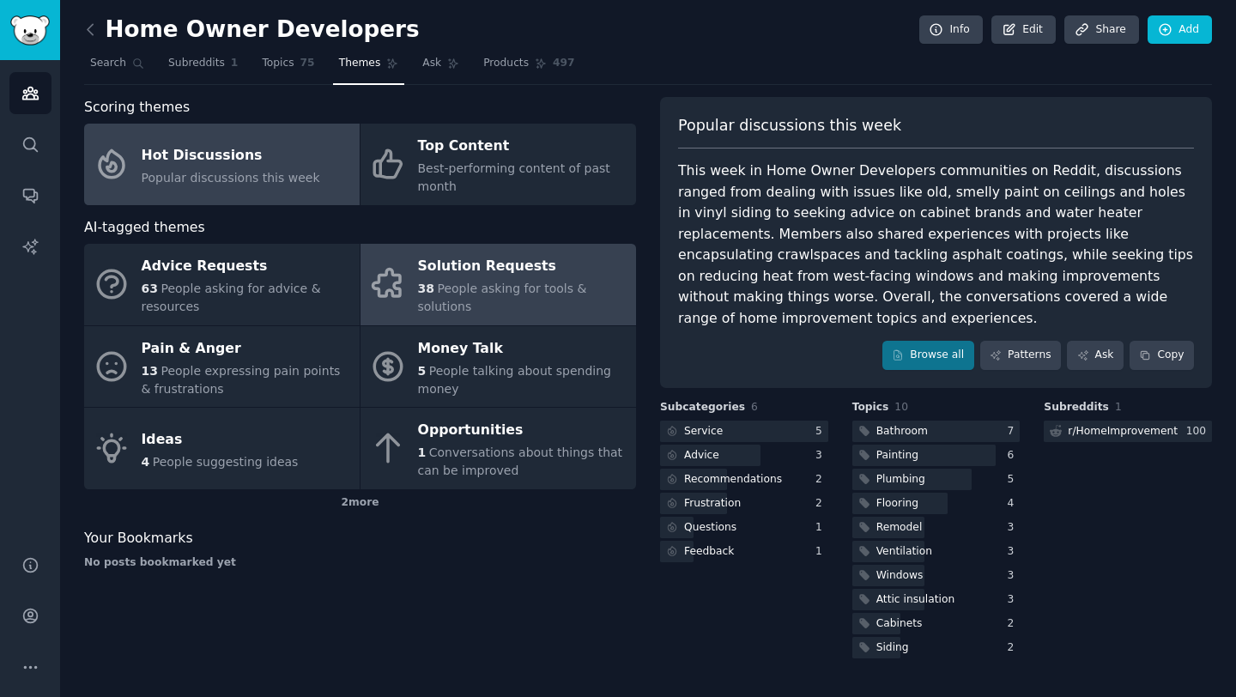
click at [428, 292] on span "38" at bounding box center [426, 289] width 16 height 14
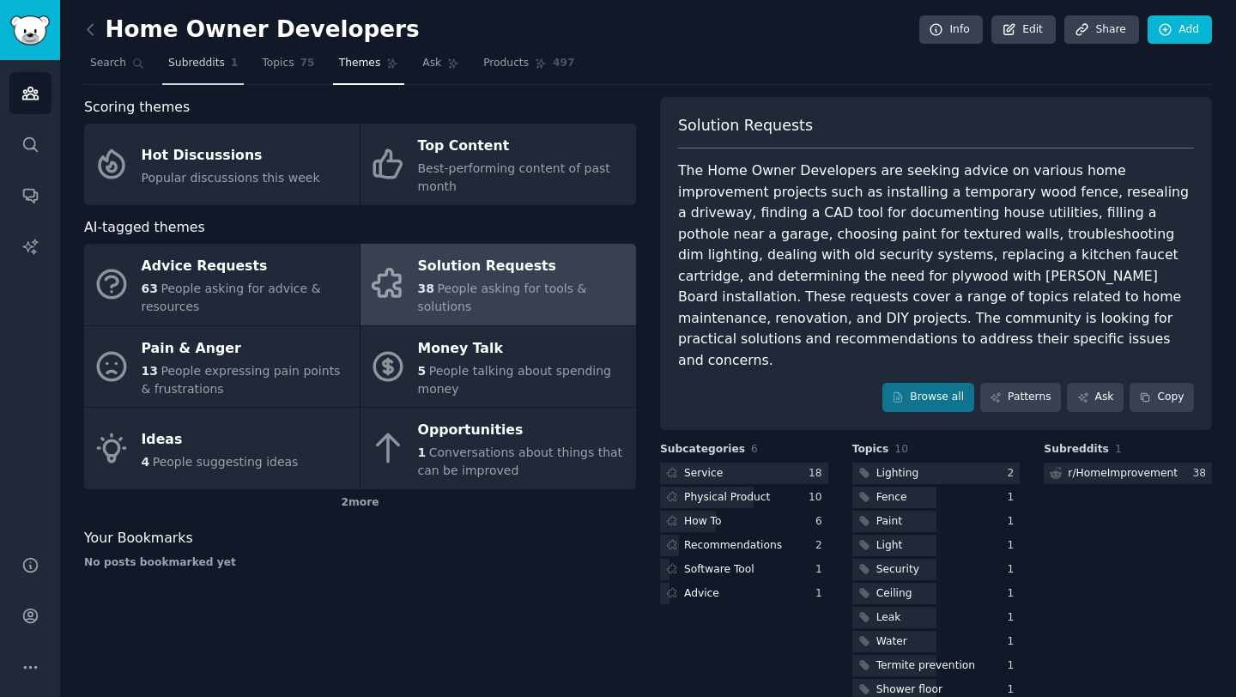
click at [212, 67] on span "Subreddits" at bounding box center [196, 63] width 57 height 15
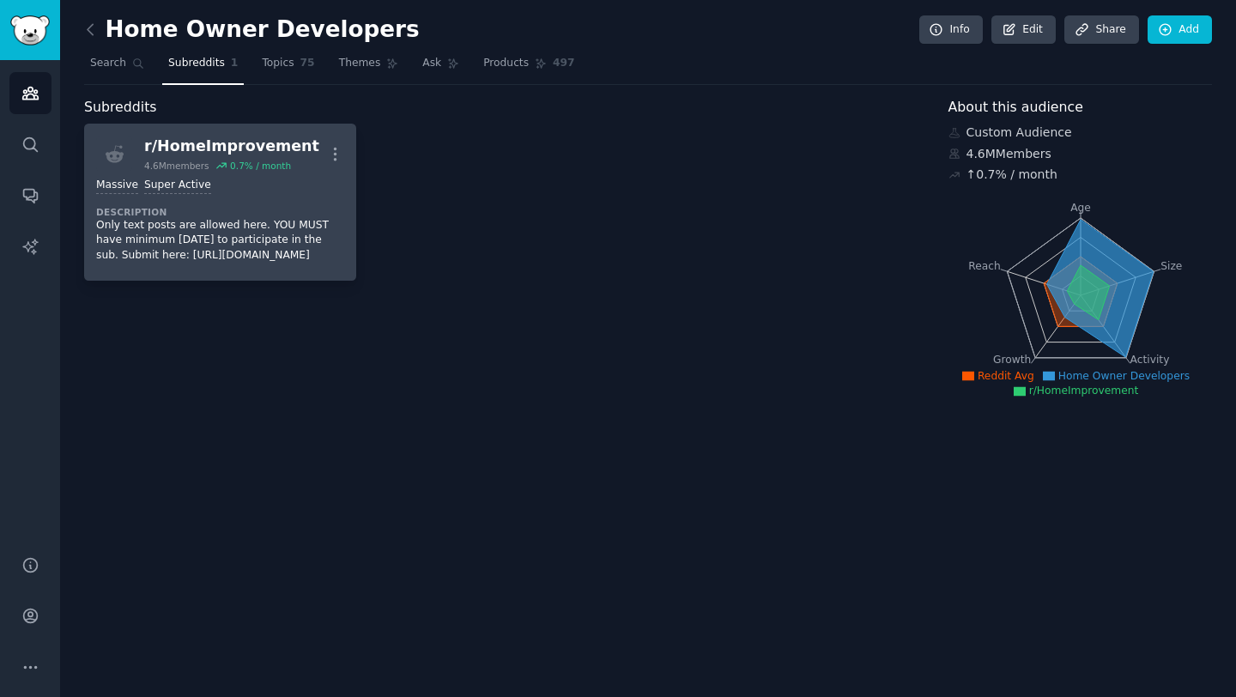
click at [282, 206] on dt "Description" at bounding box center [220, 212] width 248 height 12
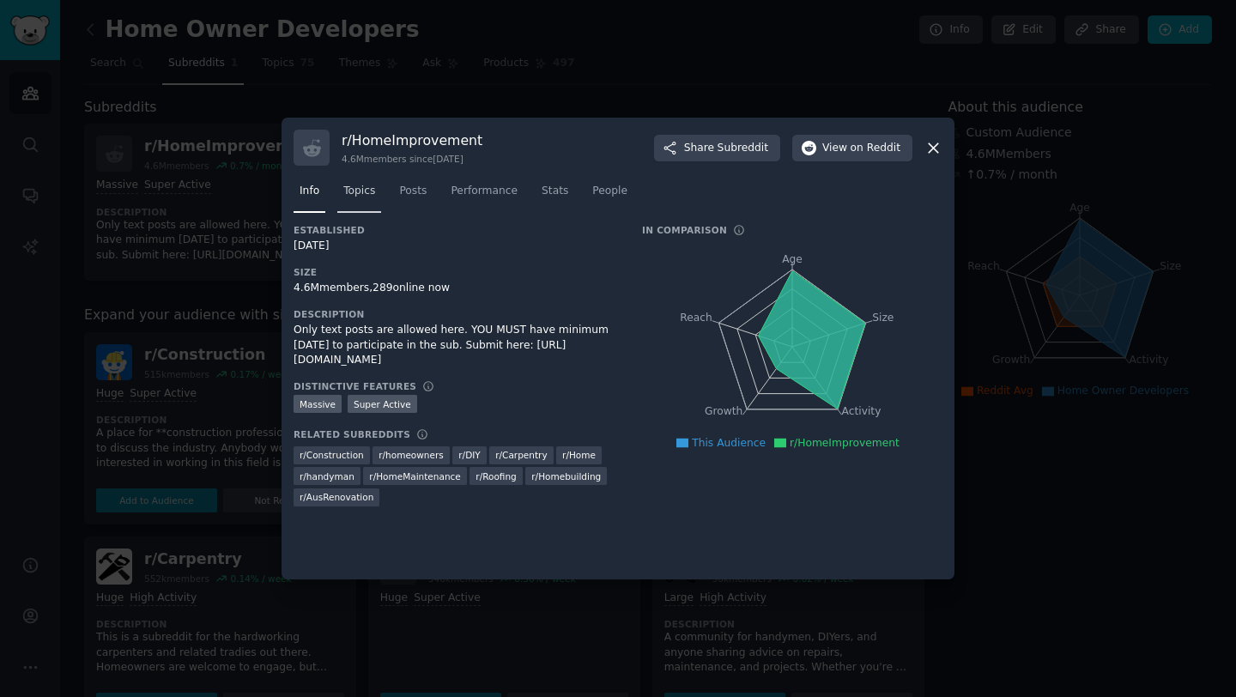
click at [367, 191] on span "Topics" at bounding box center [359, 191] width 32 height 15
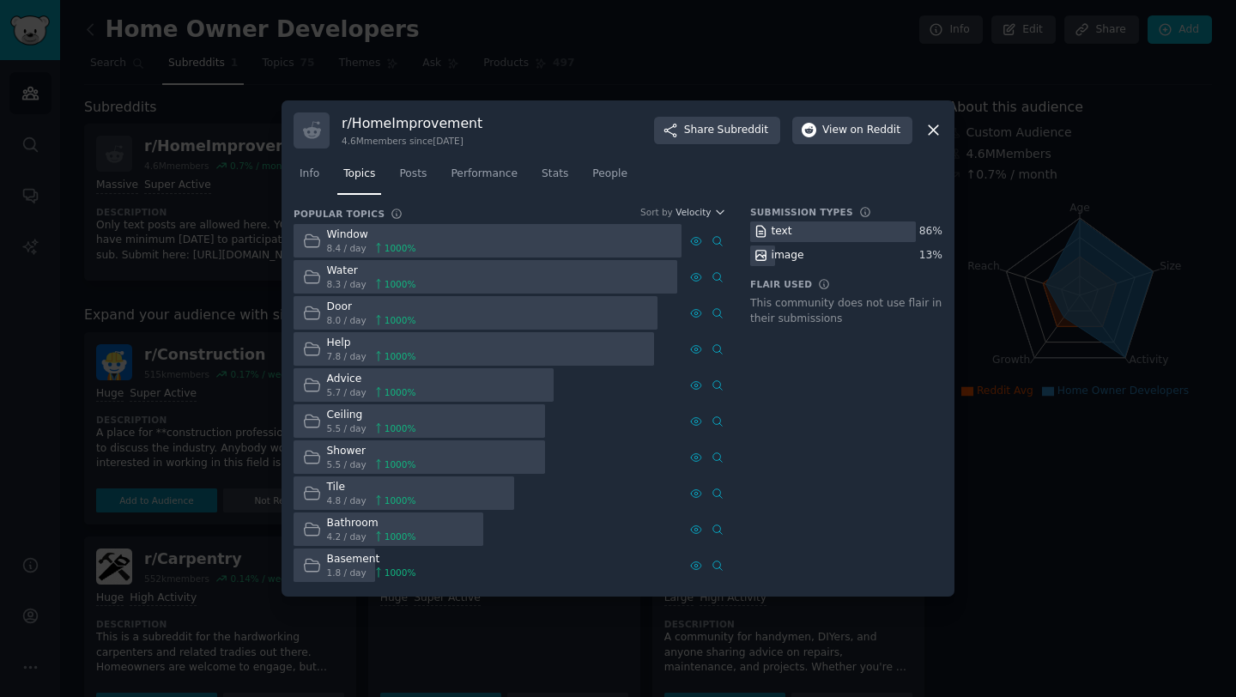
click at [431, 350] on div at bounding box center [474, 348] width 361 height 33
click at [423, 177] on span "Posts" at bounding box center [412, 174] width 27 height 15
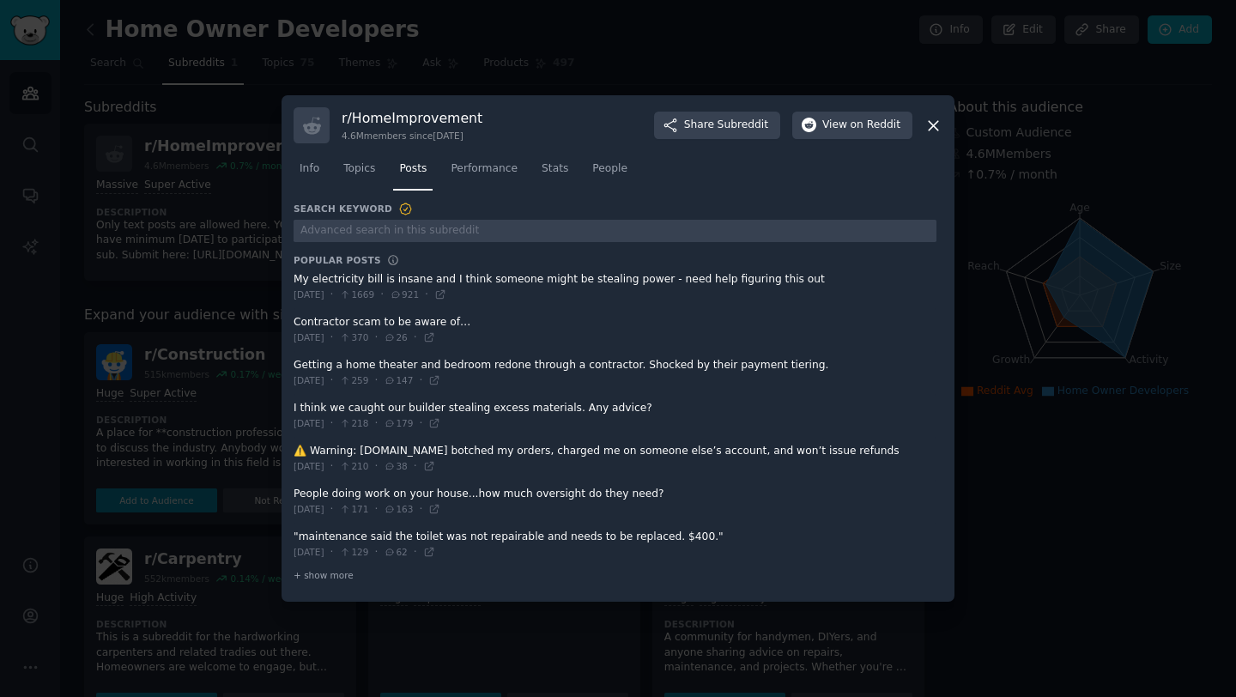
click at [1223, 205] on div at bounding box center [618, 348] width 1236 height 697
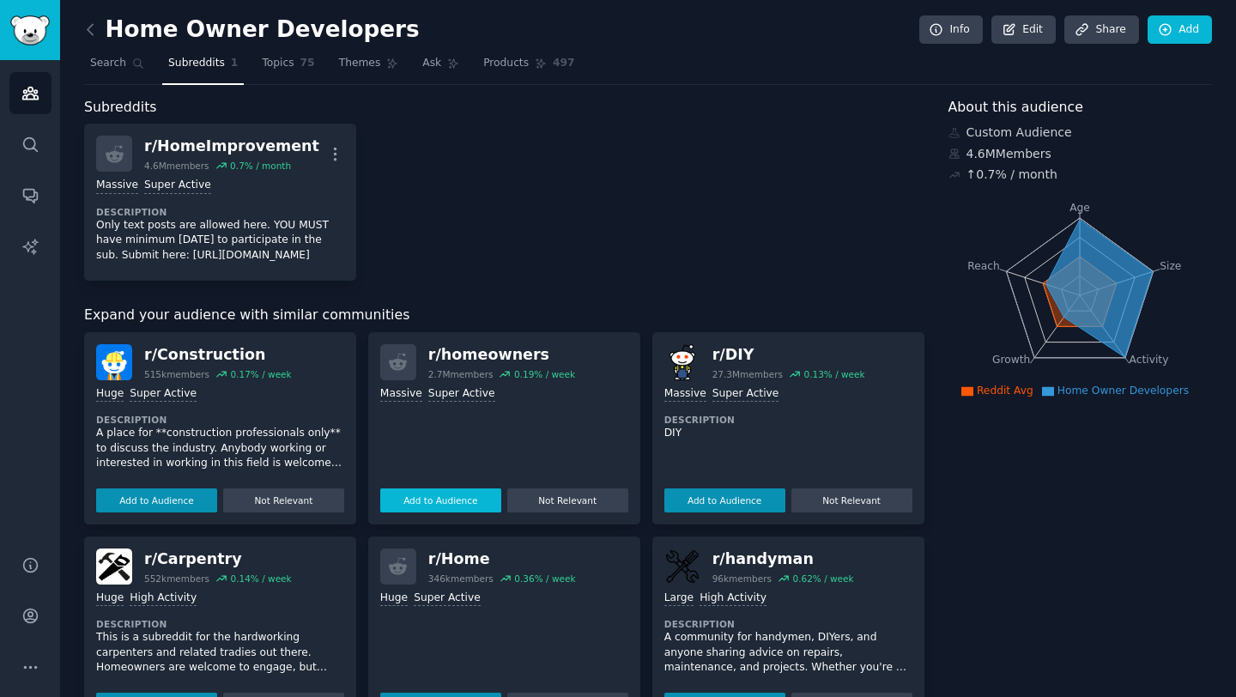
click at [450, 507] on button "Add to Audience" at bounding box center [440, 500] width 121 height 24
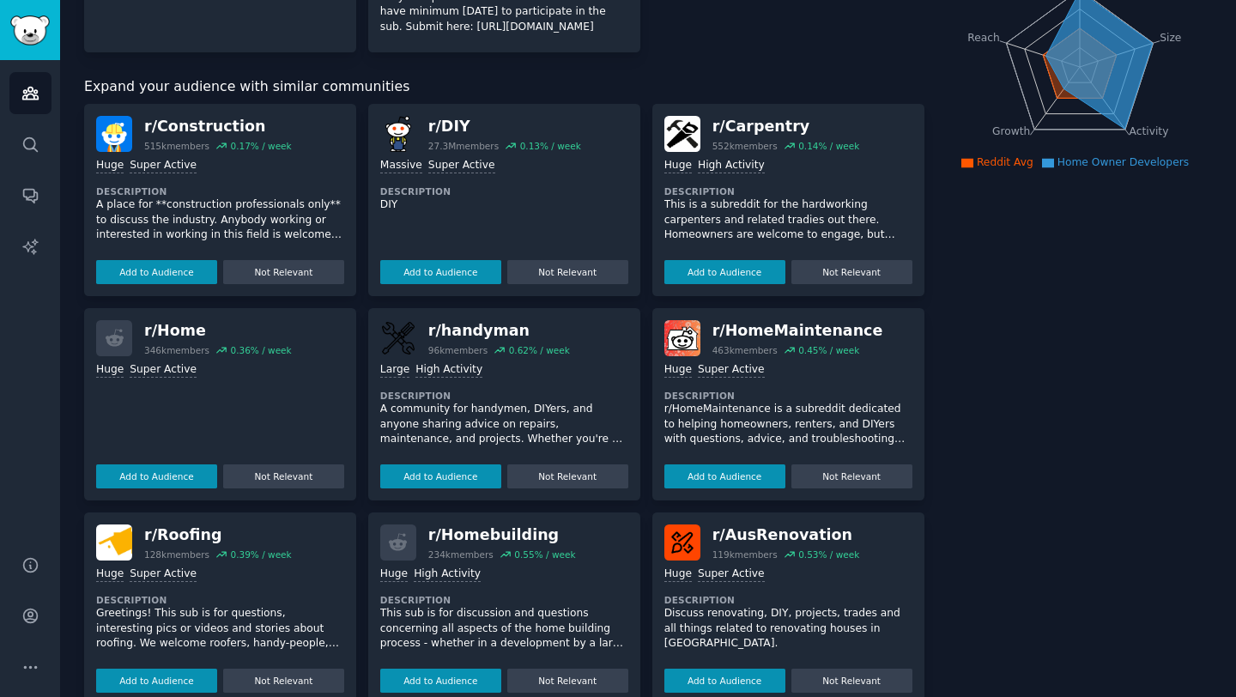
scroll to position [259, 0]
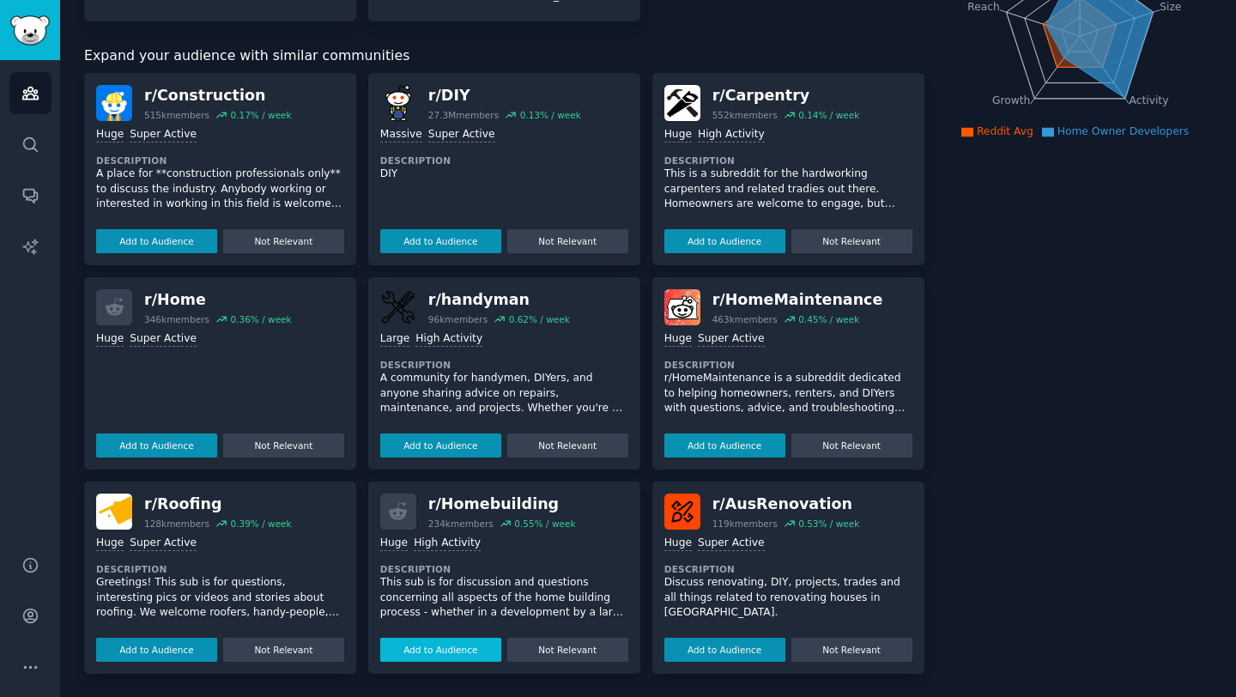
click at [442, 646] on button "Add to Audience" at bounding box center [440, 650] width 121 height 24
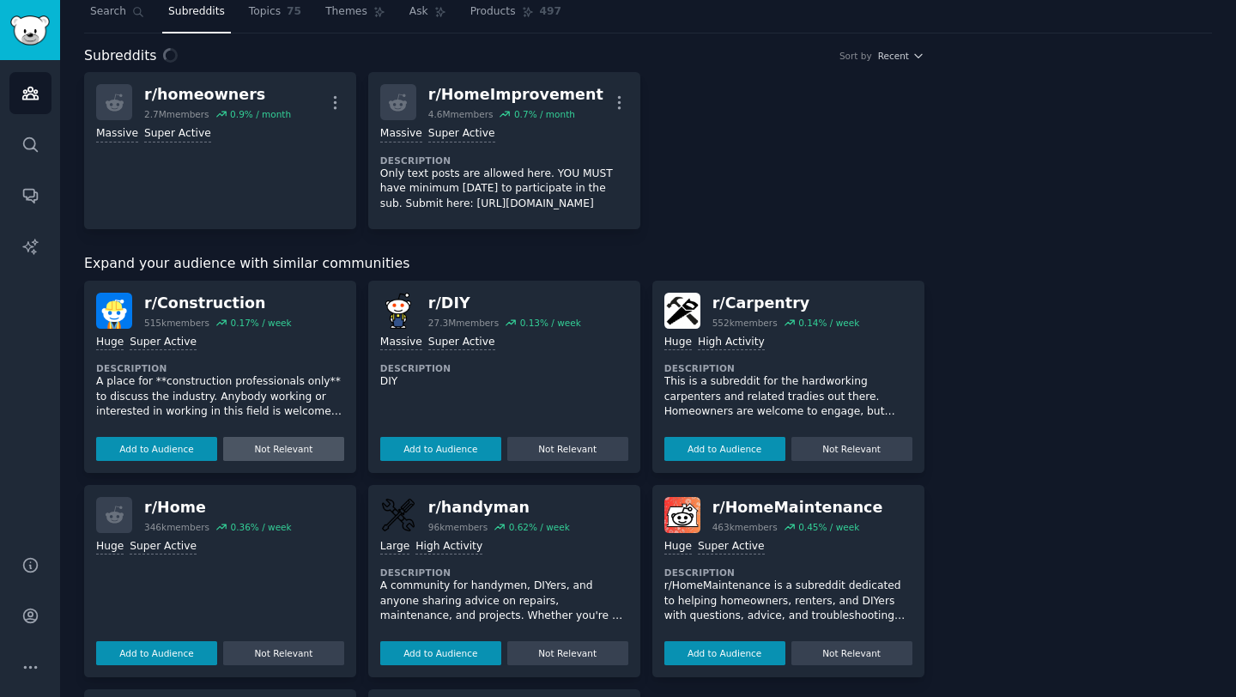
scroll to position [43, 0]
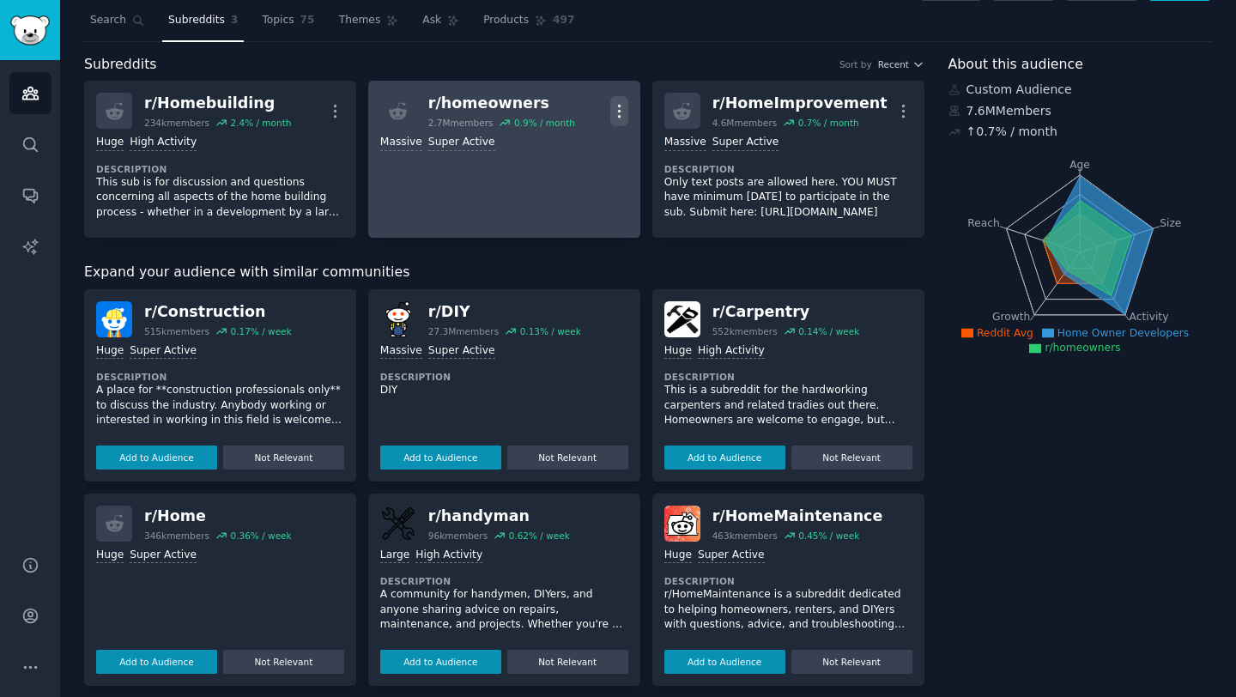
click at [614, 102] on icon "button" at bounding box center [619, 111] width 18 height 18
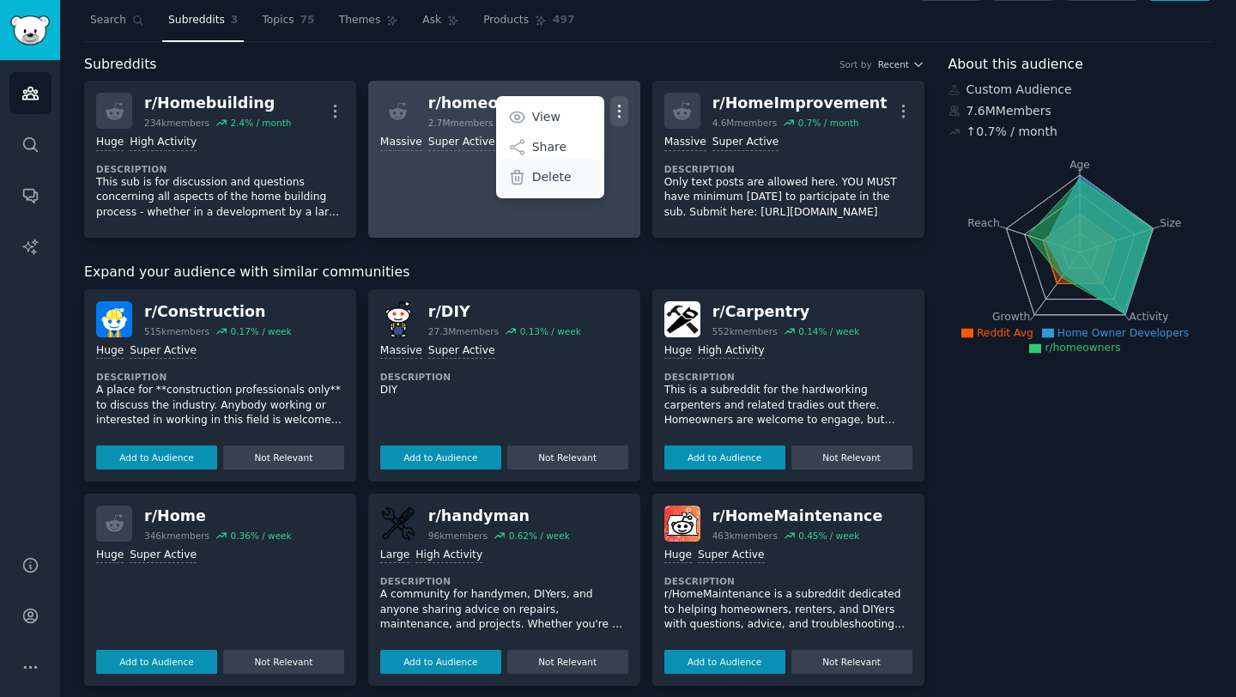
click at [555, 179] on p "Delete" at bounding box center [551, 177] width 39 height 18
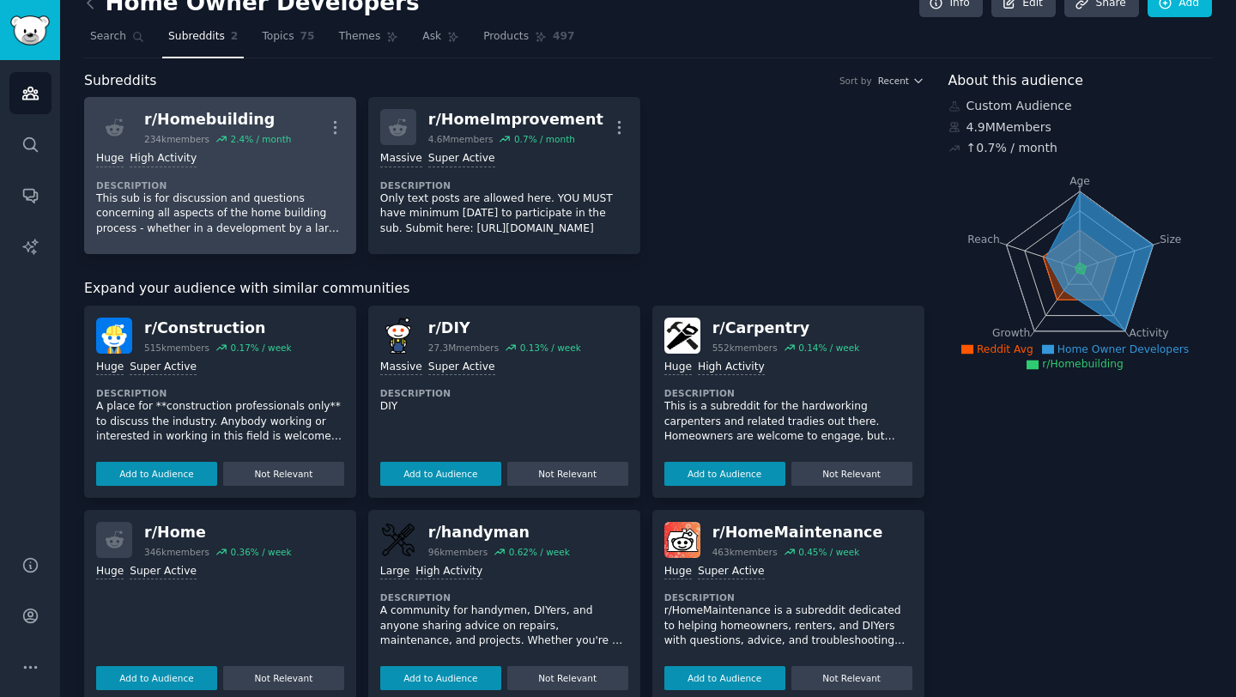
scroll to position [0, 0]
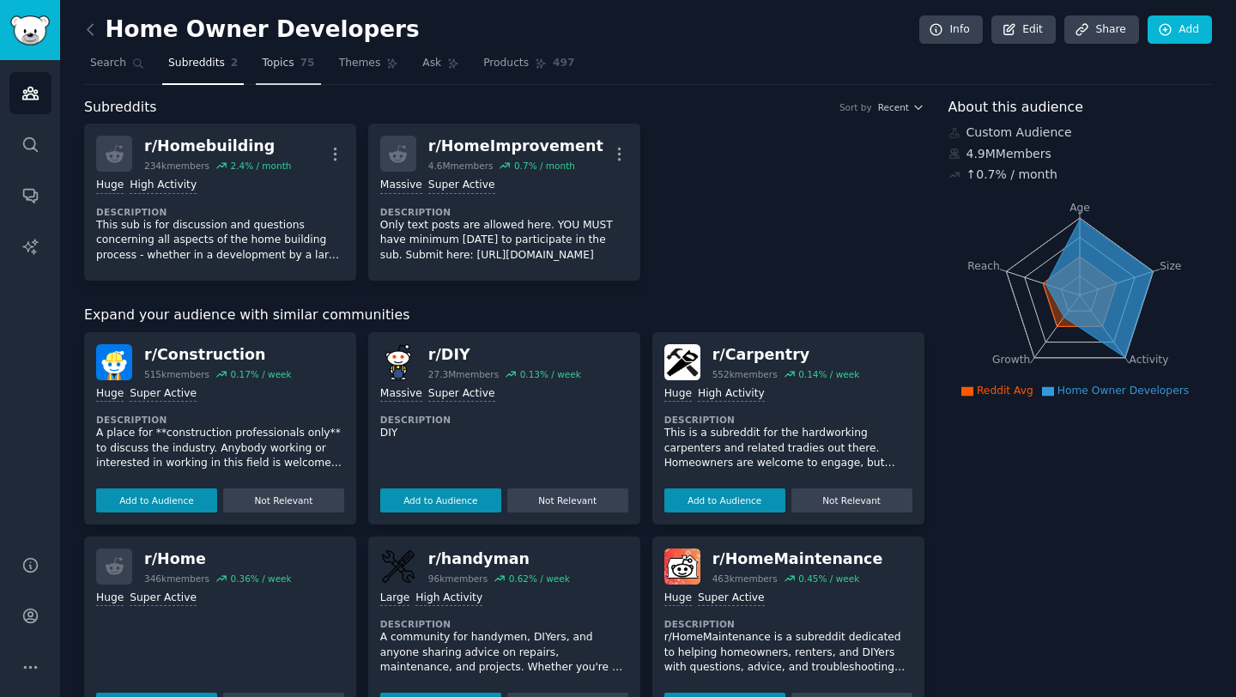
click at [262, 68] on span "Topics" at bounding box center [278, 63] width 32 height 15
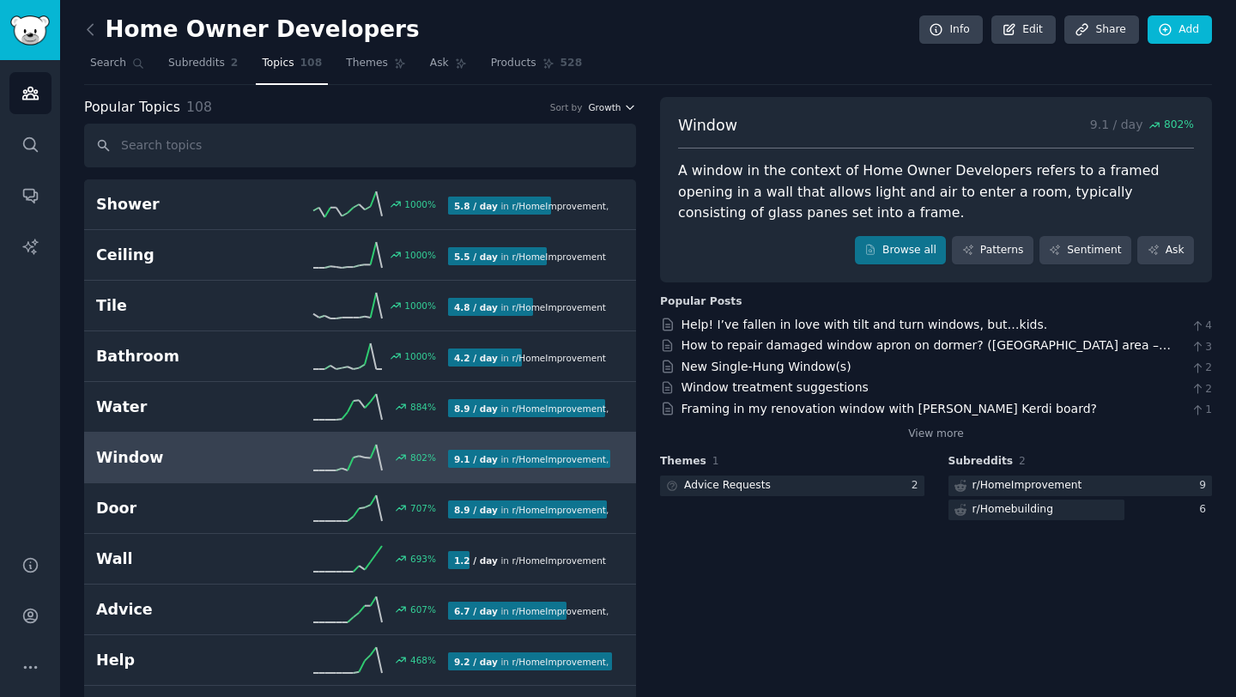
click at [627, 104] on icon "button" at bounding box center [630, 107] width 12 height 12
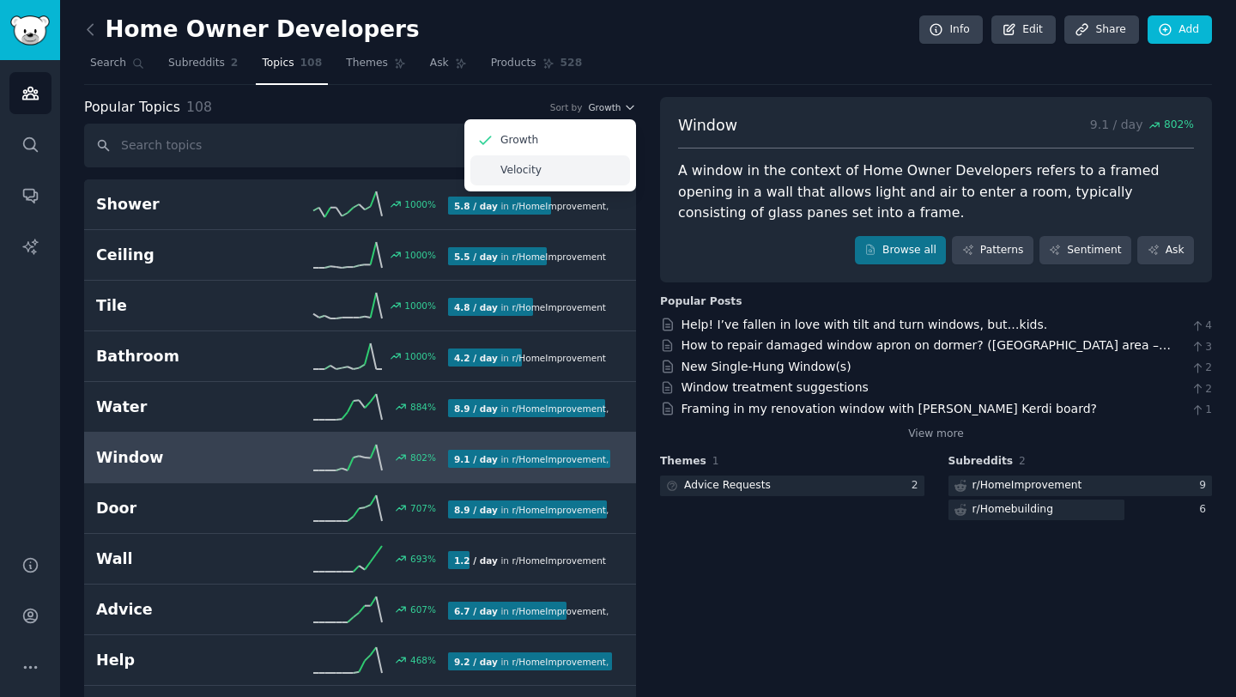
click at [520, 163] on p "Velocity" at bounding box center [521, 170] width 41 height 15
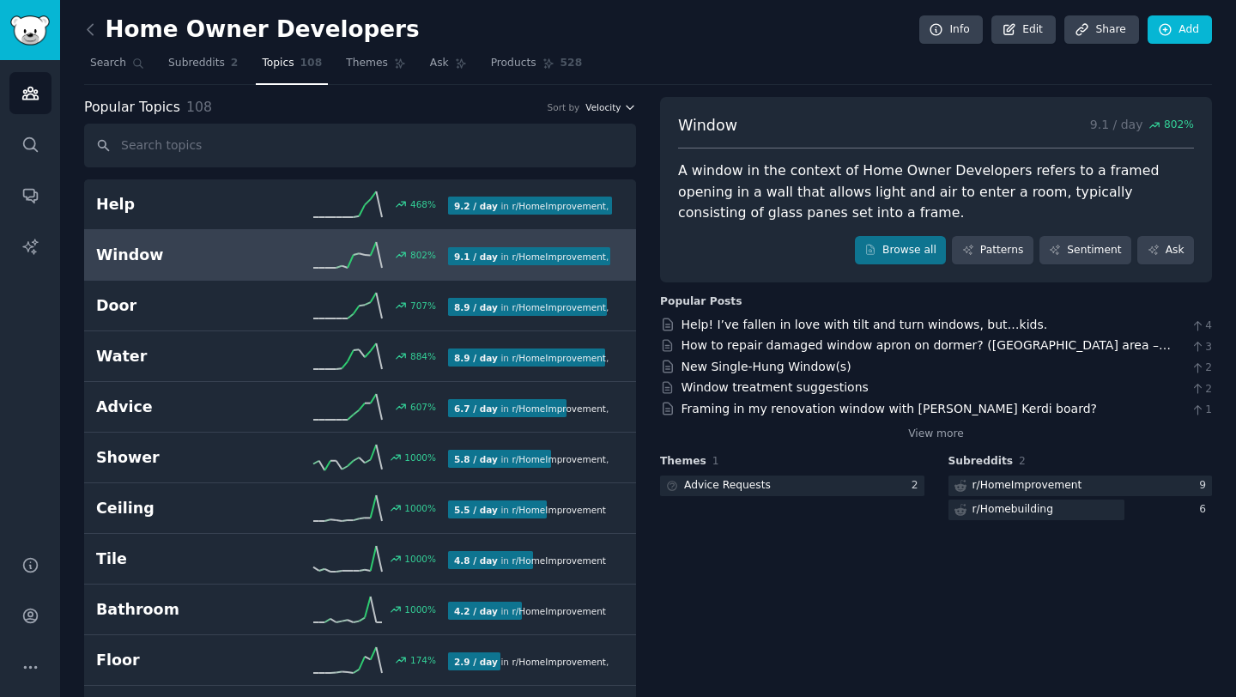
click at [610, 106] on span "Velocity" at bounding box center [603, 107] width 35 height 12
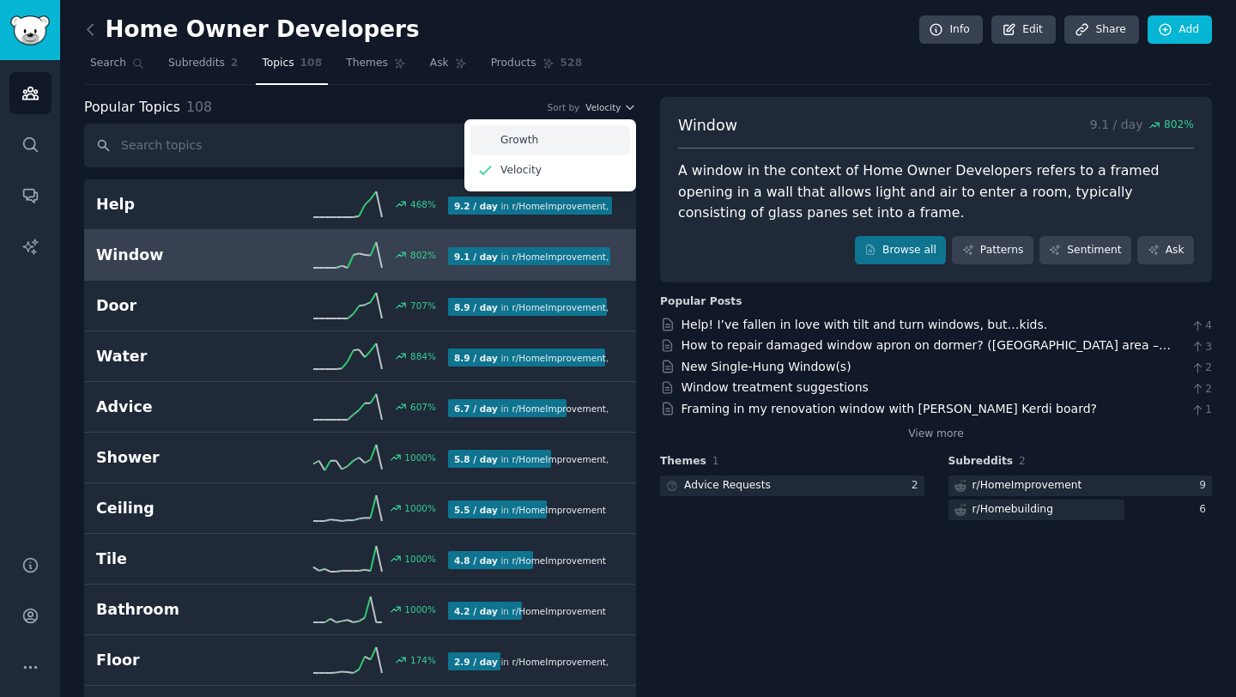
click at [566, 143] on div "Growth" at bounding box center [550, 140] width 160 height 30
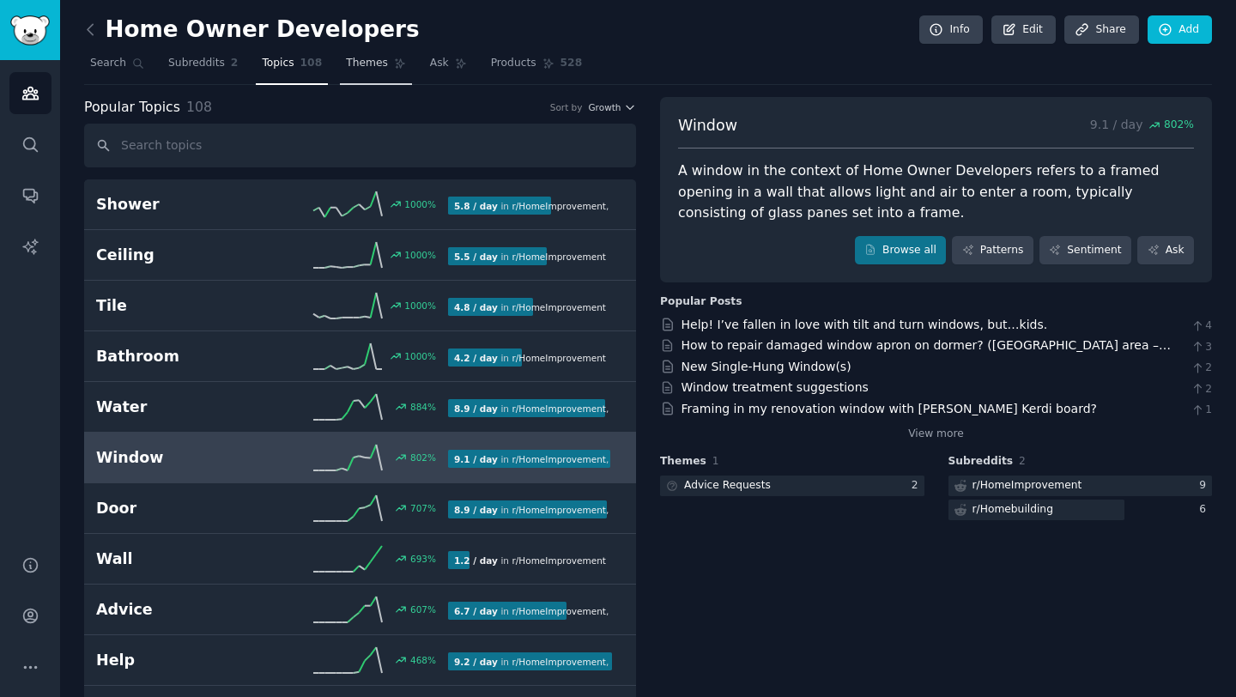
click at [374, 76] on link "Themes" at bounding box center [376, 67] width 72 height 35
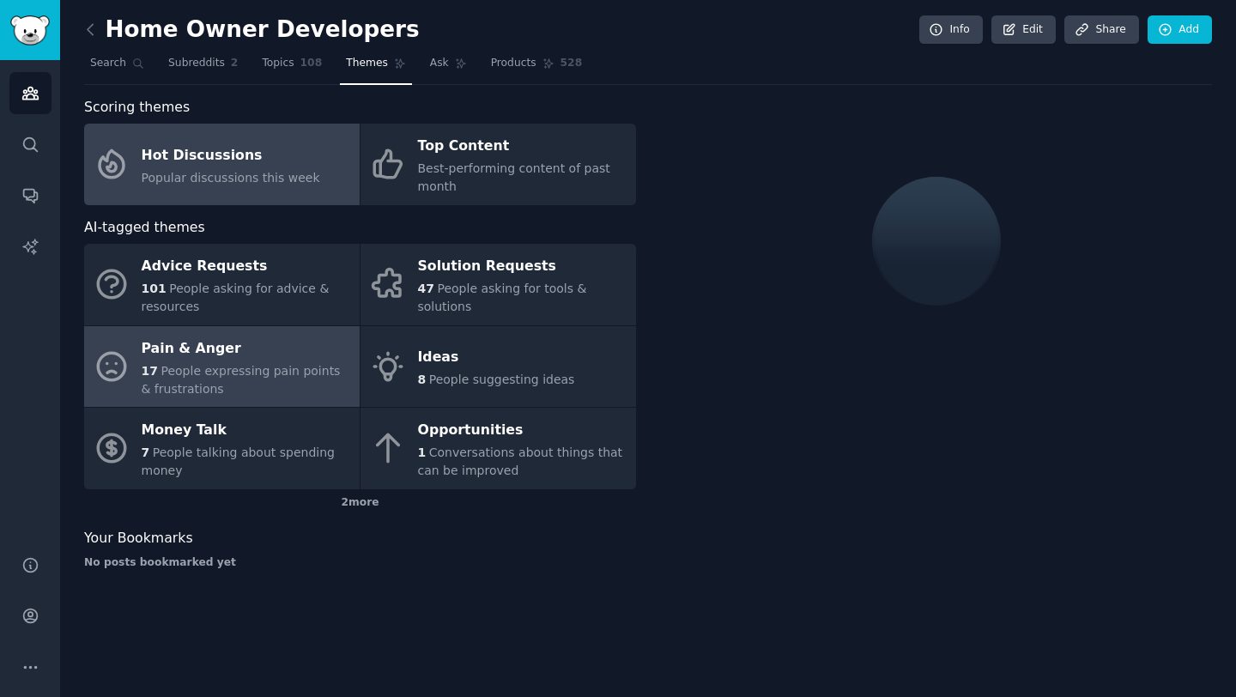
click at [237, 366] on span "People expressing pain points & frustrations" at bounding box center [241, 380] width 199 height 32
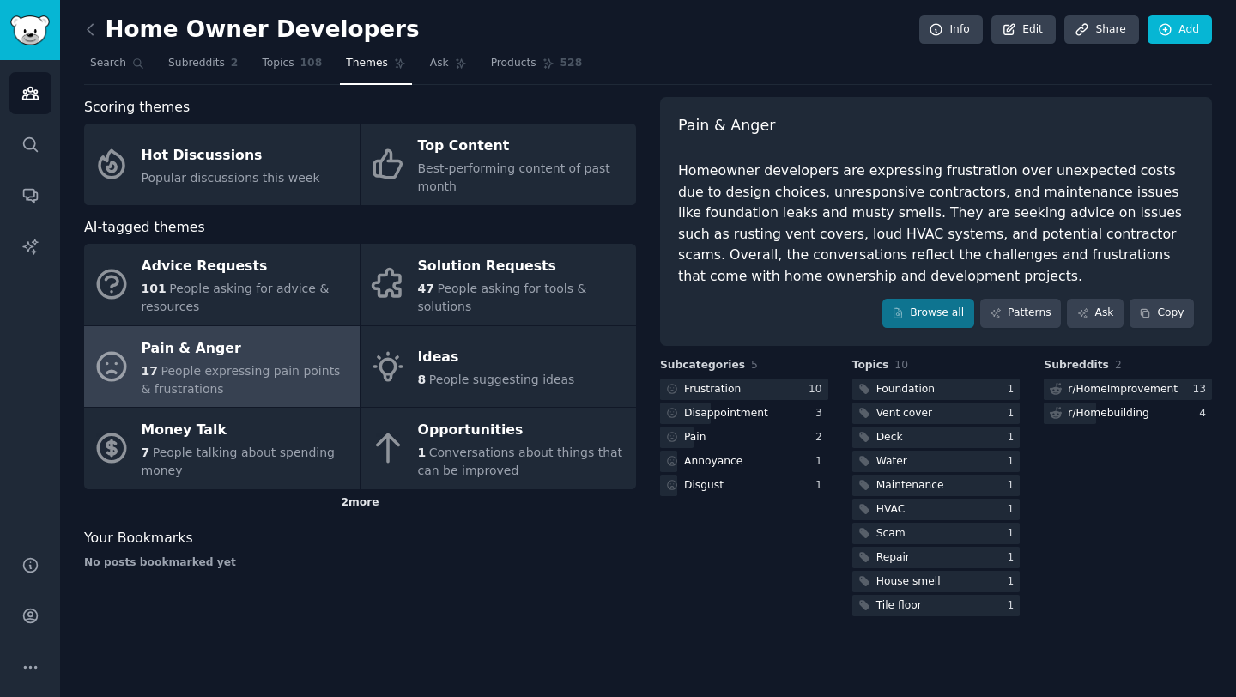
click at [355, 499] on div "2 more" at bounding box center [360, 502] width 552 height 27
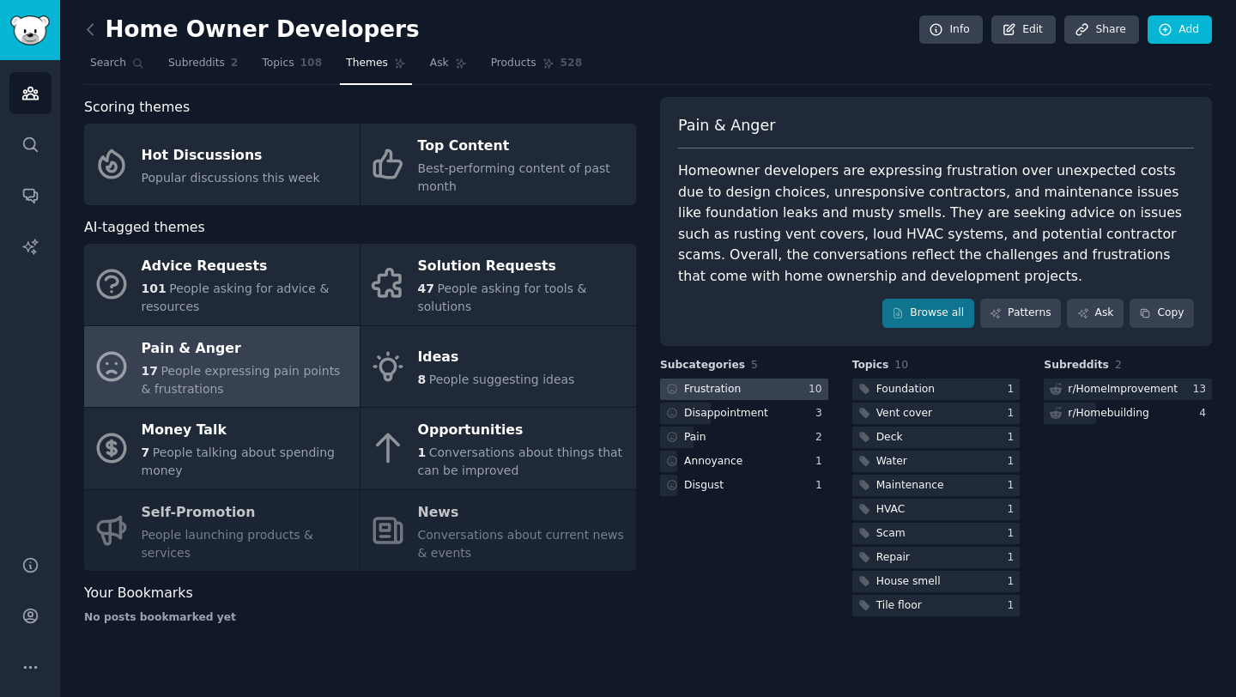
click at [777, 383] on div at bounding box center [744, 389] width 168 height 21
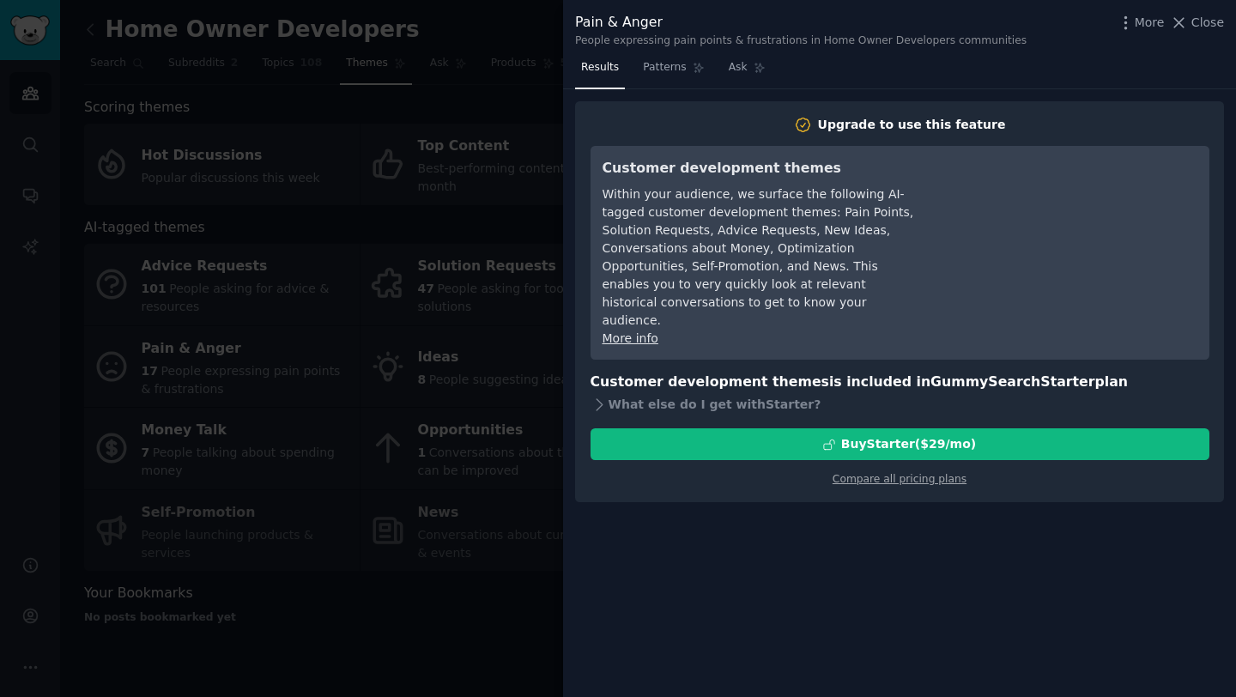
click at [226, 342] on div at bounding box center [618, 348] width 1236 height 697
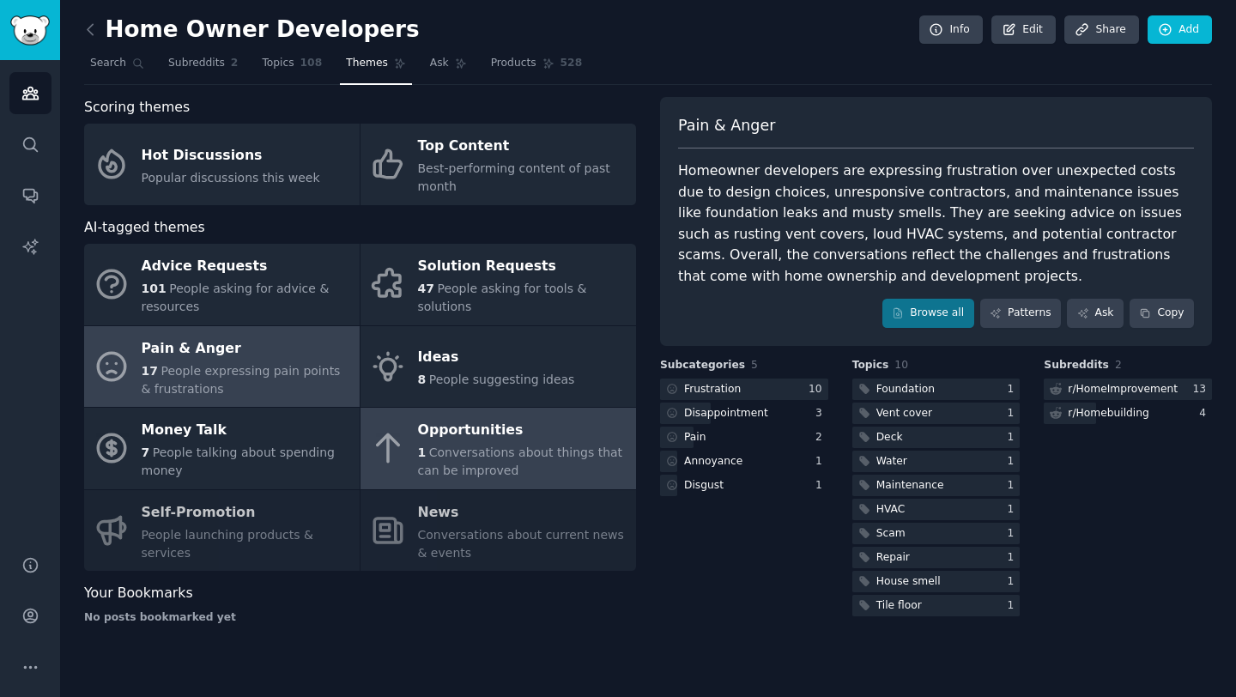
click at [461, 443] on div "Opportunities" at bounding box center [522, 430] width 209 height 27
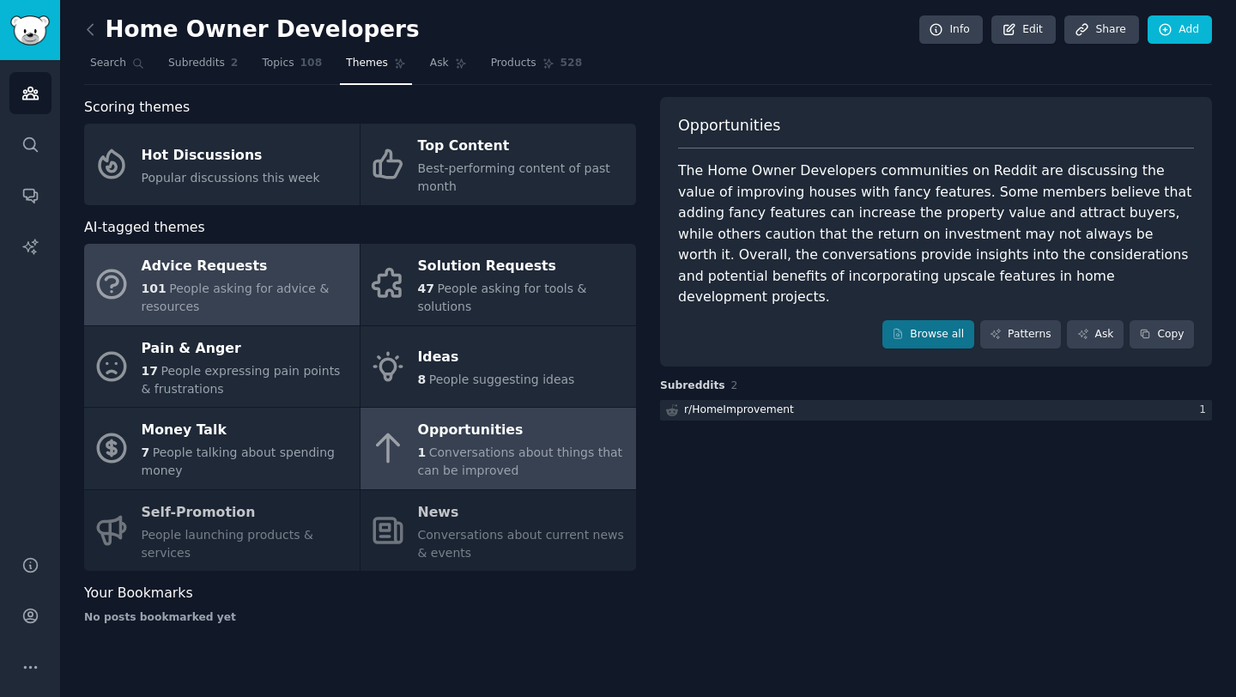
click at [252, 297] on div "101 People asking for advice & resources" at bounding box center [246, 298] width 209 height 36
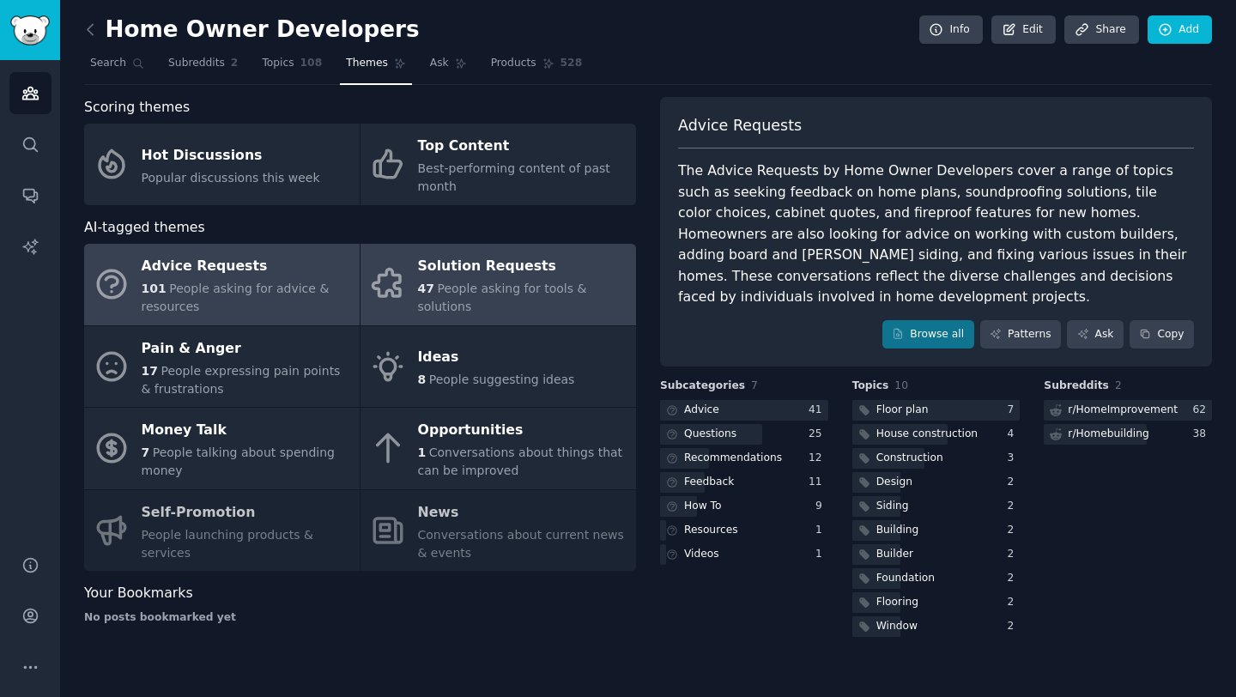
click at [474, 311] on link "Solution Requests 47 People asking for tools & solutions" at bounding box center [499, 285] width 276 height 82
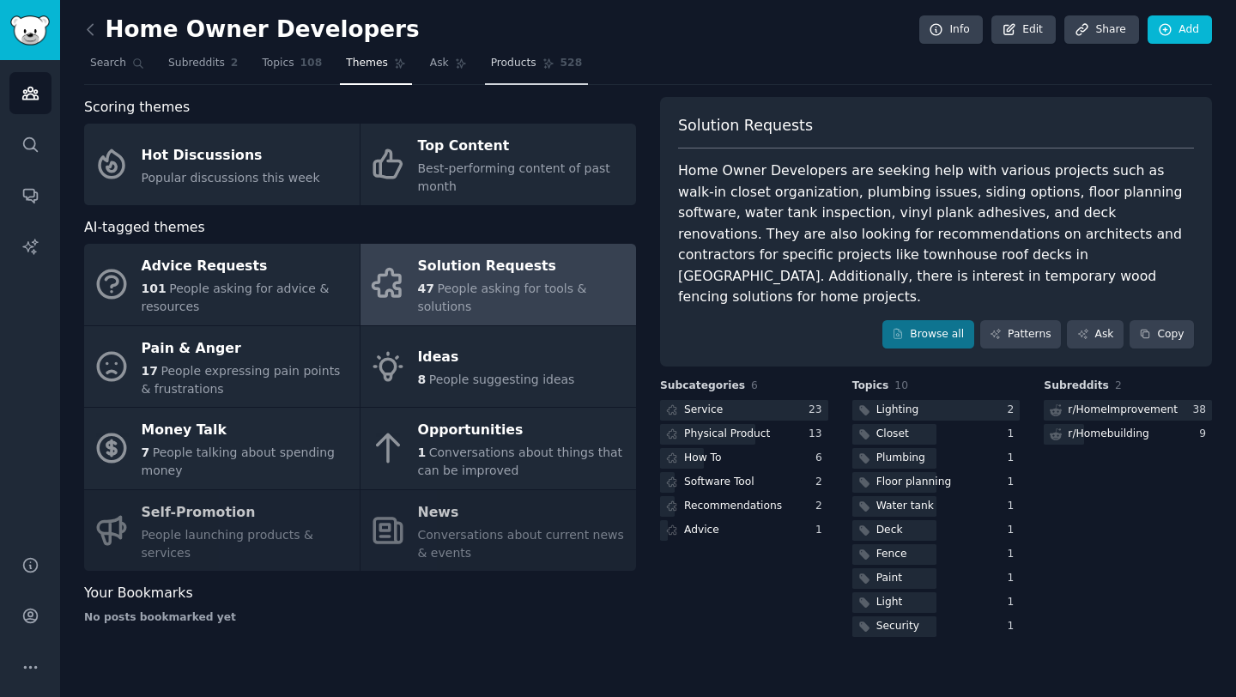
click at [536, 56] on link "Products 528" at bounding box center [536, 67] width 103 height 35
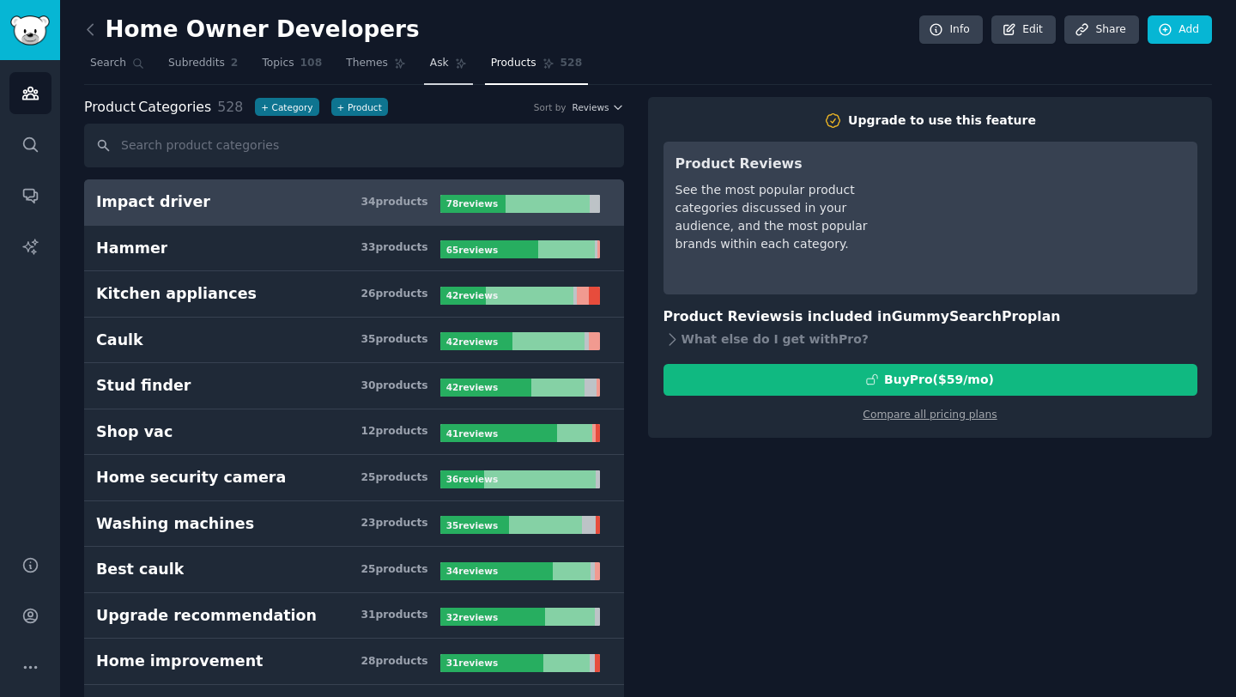
click at [434, 54] on link "Ask" at bounding box center [448, 67] width 49 height 35
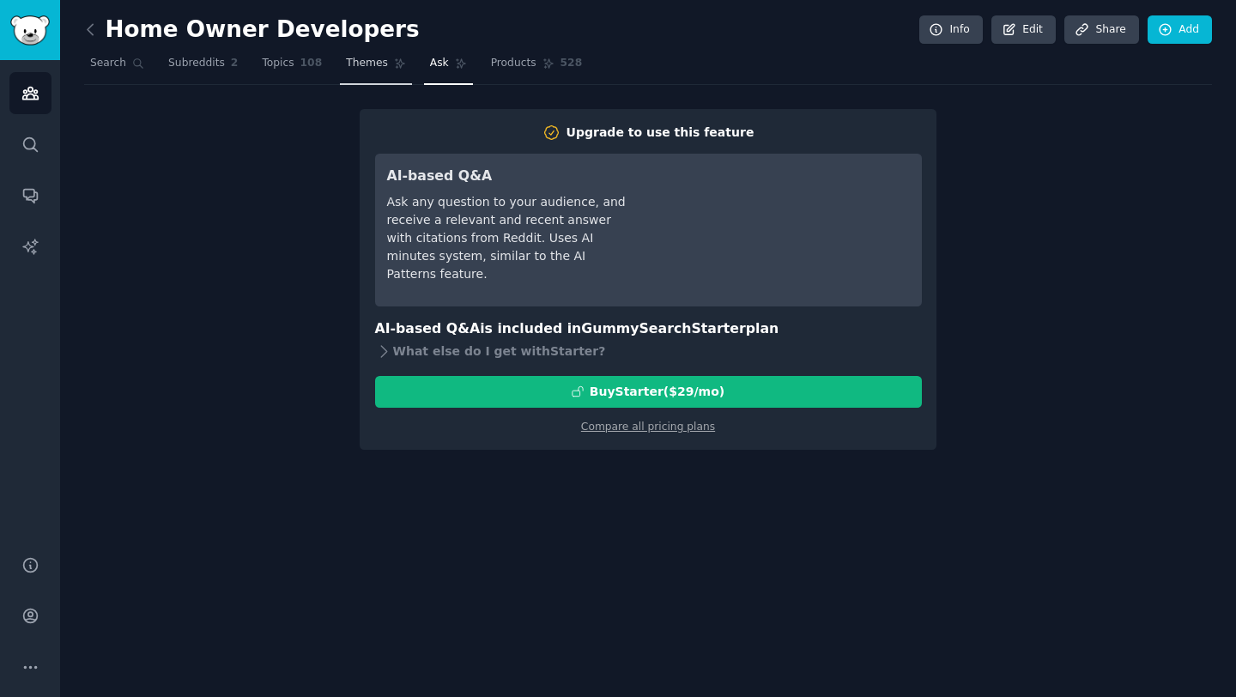
click at [365, 50] on link "Themes" at bounding box center [376, 67] width 72 height 35
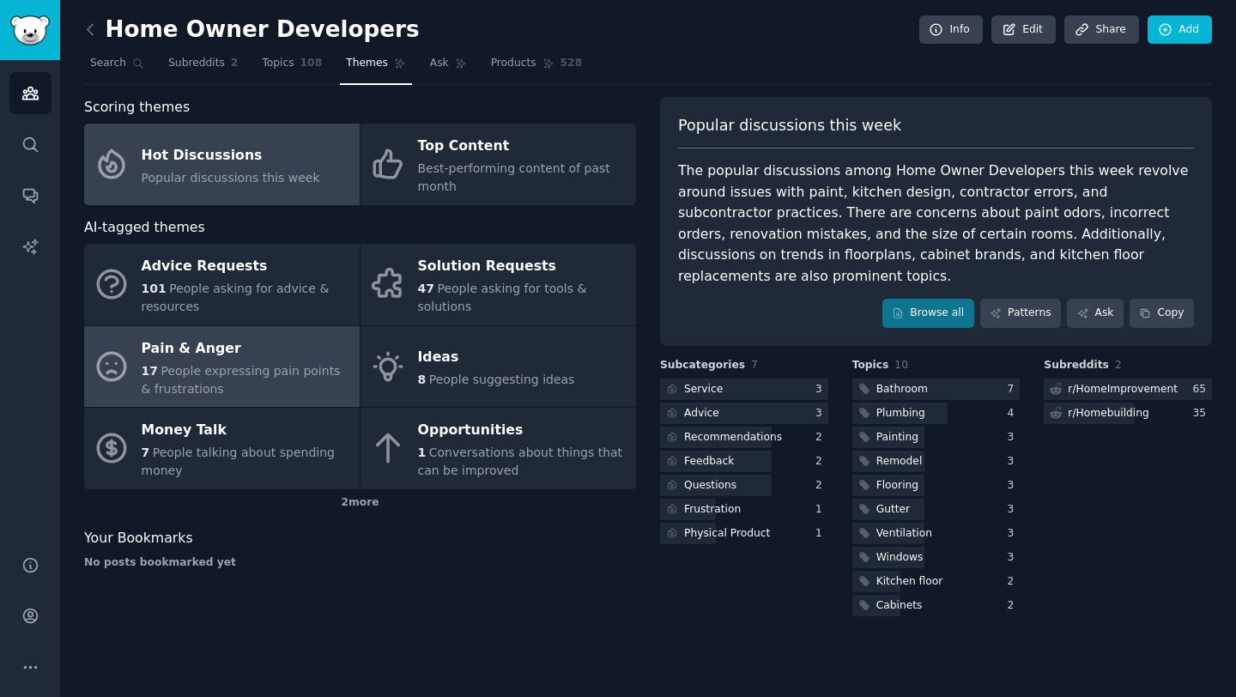
click at [236, 367] on span "People expressing pain points & frustrations" at bounding box center [241, 380] width 199 height 32
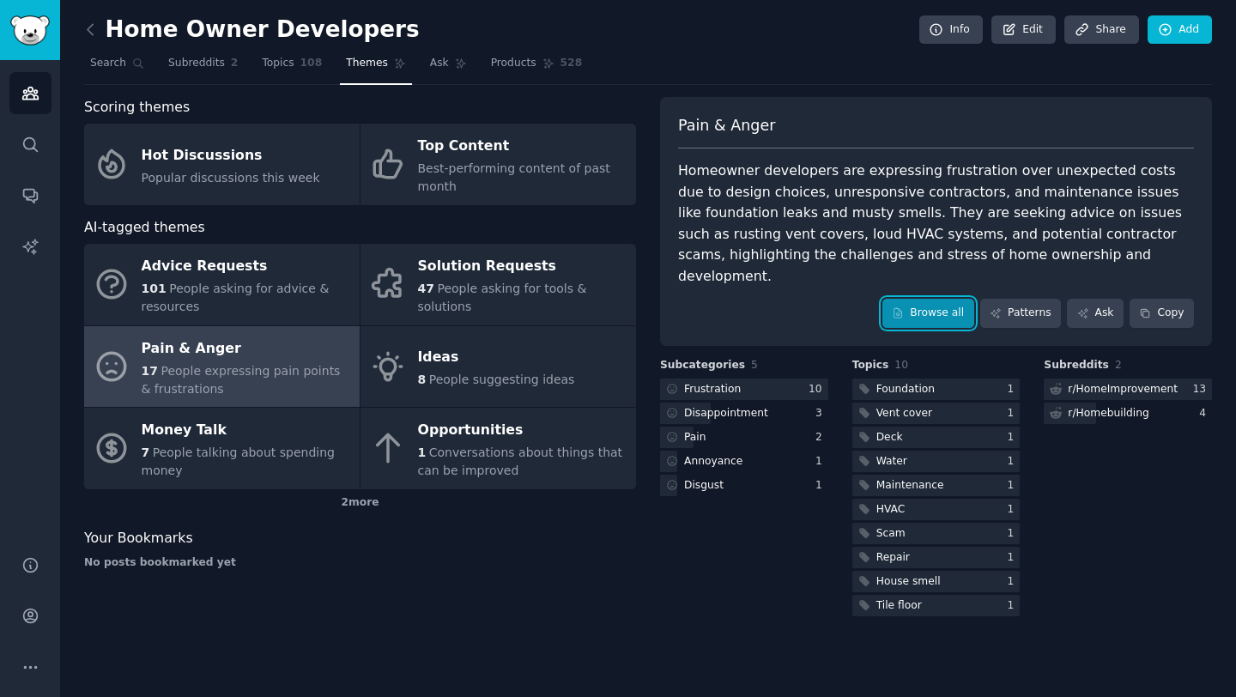
click at [938, 299] on link "Browse all" at bounding box center [929, 313] width 92 height 29
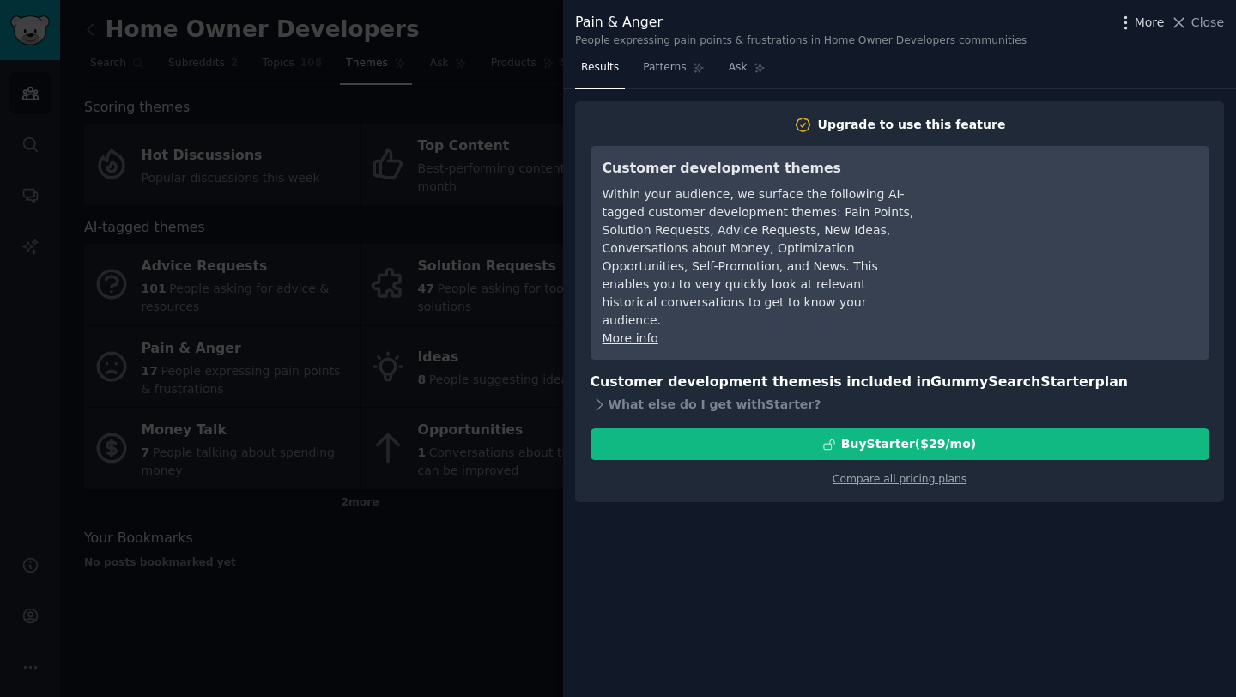
click at [1144, 17] on span "More" at bounding box center [1150, 23] width 30 height 18
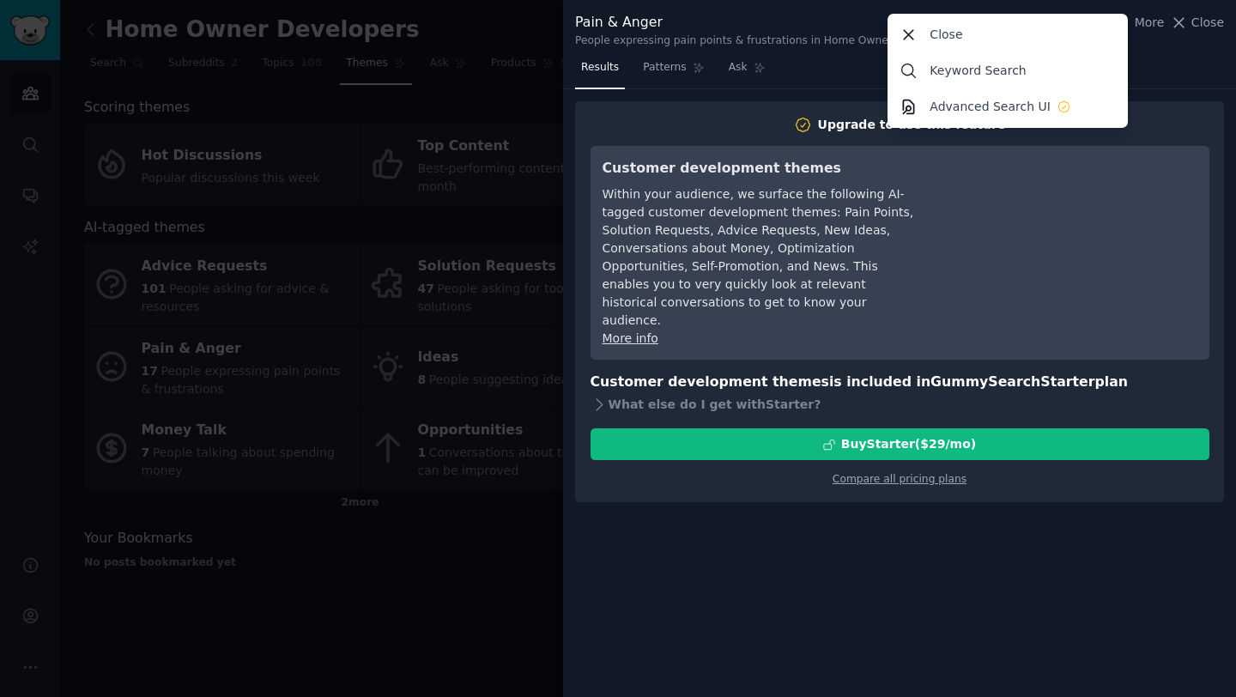
click at [337, 240] on div at bounding box center [618, 348] width 1236 height 697
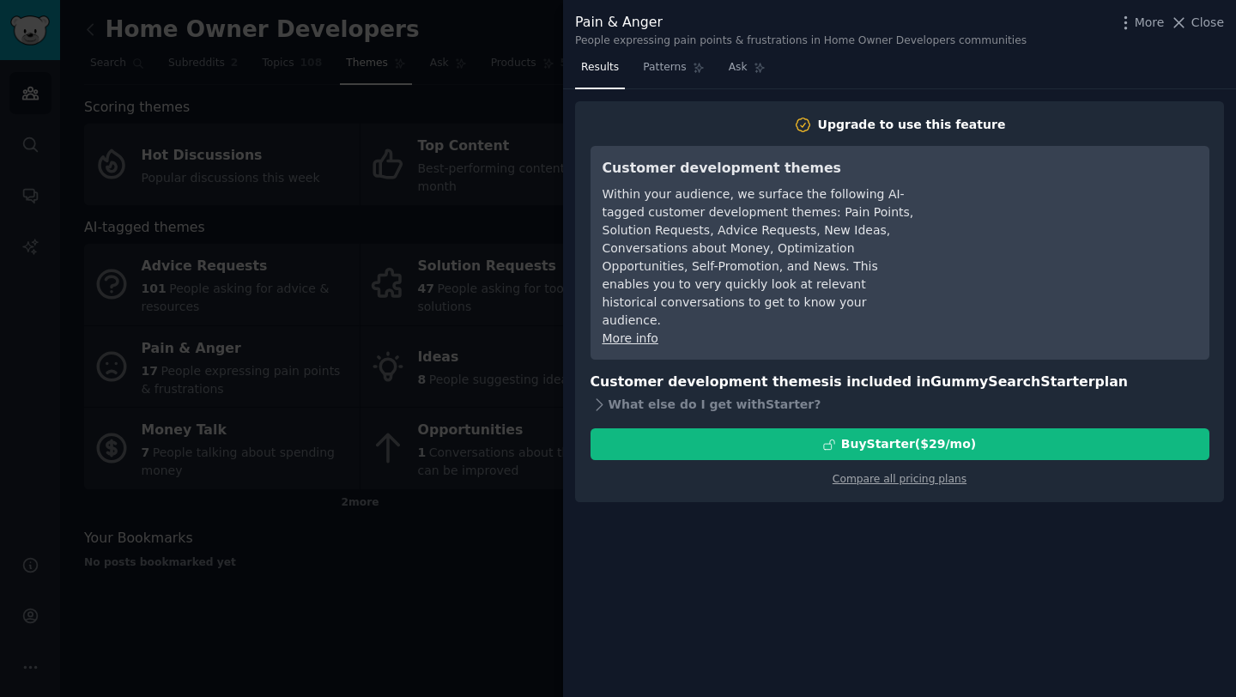
click at [365, 222] on div at bounding box center [618, 348] width 1236 height 697
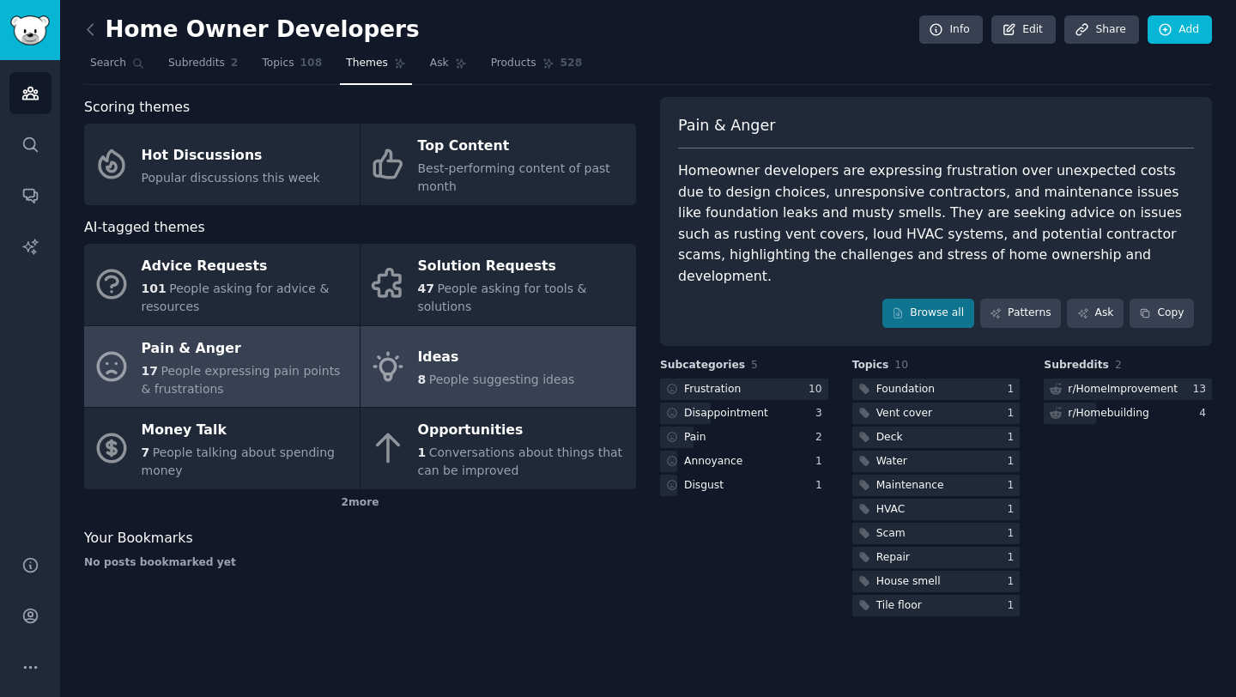
click at [446, 357] on div "Ideas" at bounding box center [496, 357] width 157 height 27
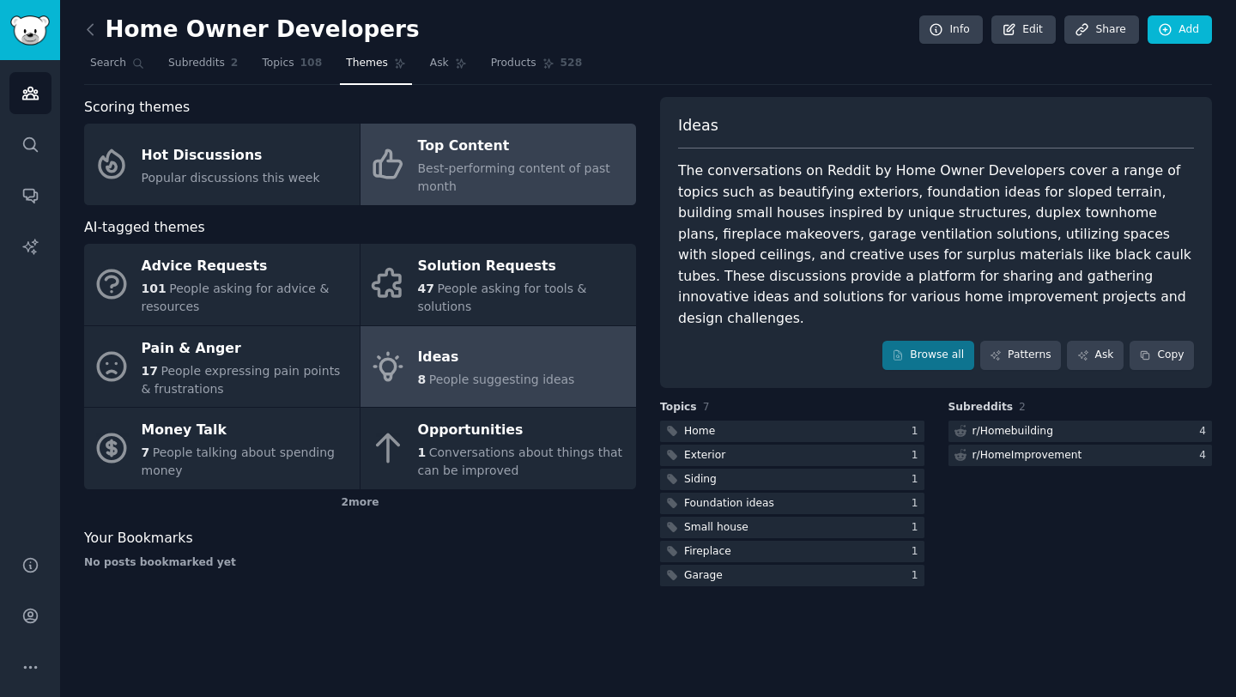
click at [454, 162] on span "Best-performing content of past month" at bounding box center [514, 177] width 192 height 32
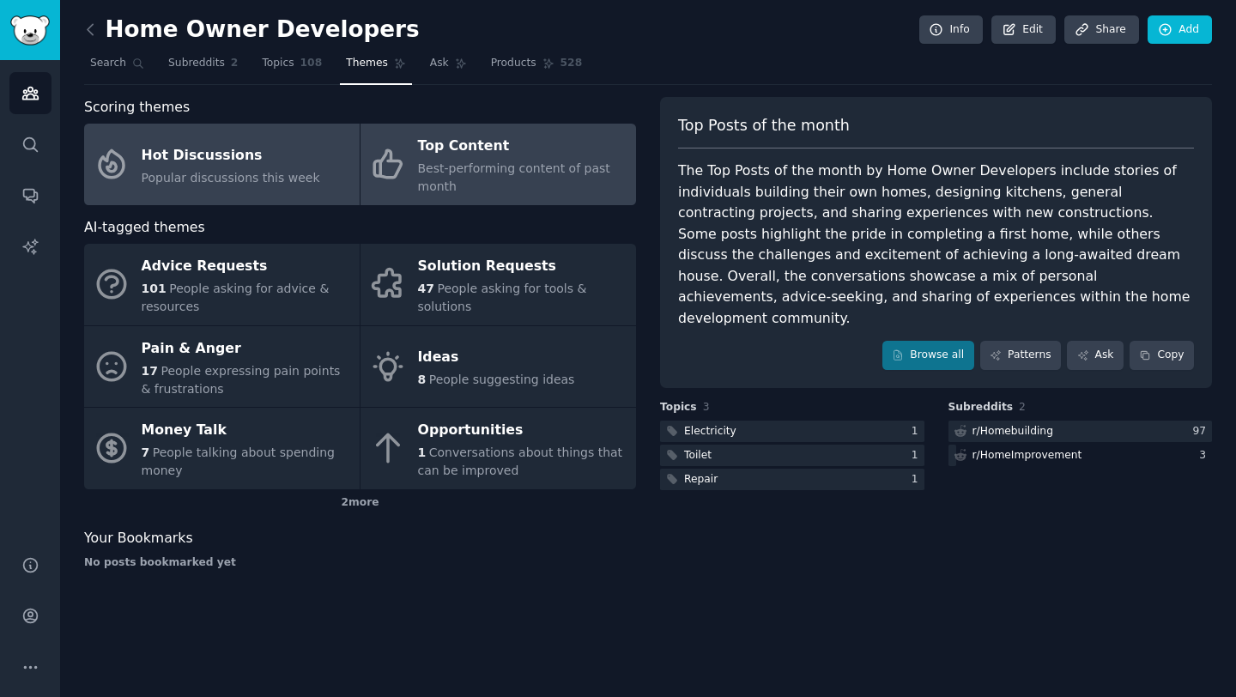
click at [266, 200] on link "Hot Discussions Popular discussions this week" at bounding box center [222, 165] width 276 height 82
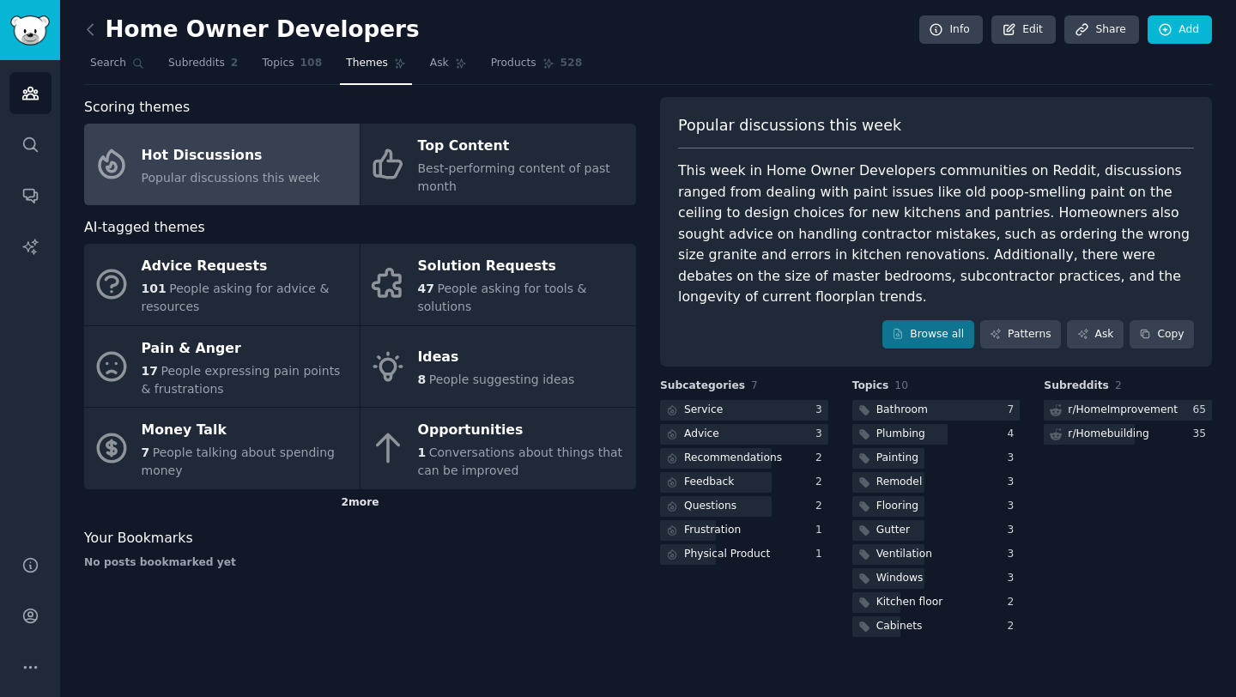
click at [359, 507] on div "2 more" at bounding box center [360, 502] width 552 height 27
